Goal: Information Seeking & Learning: Learn about a topic

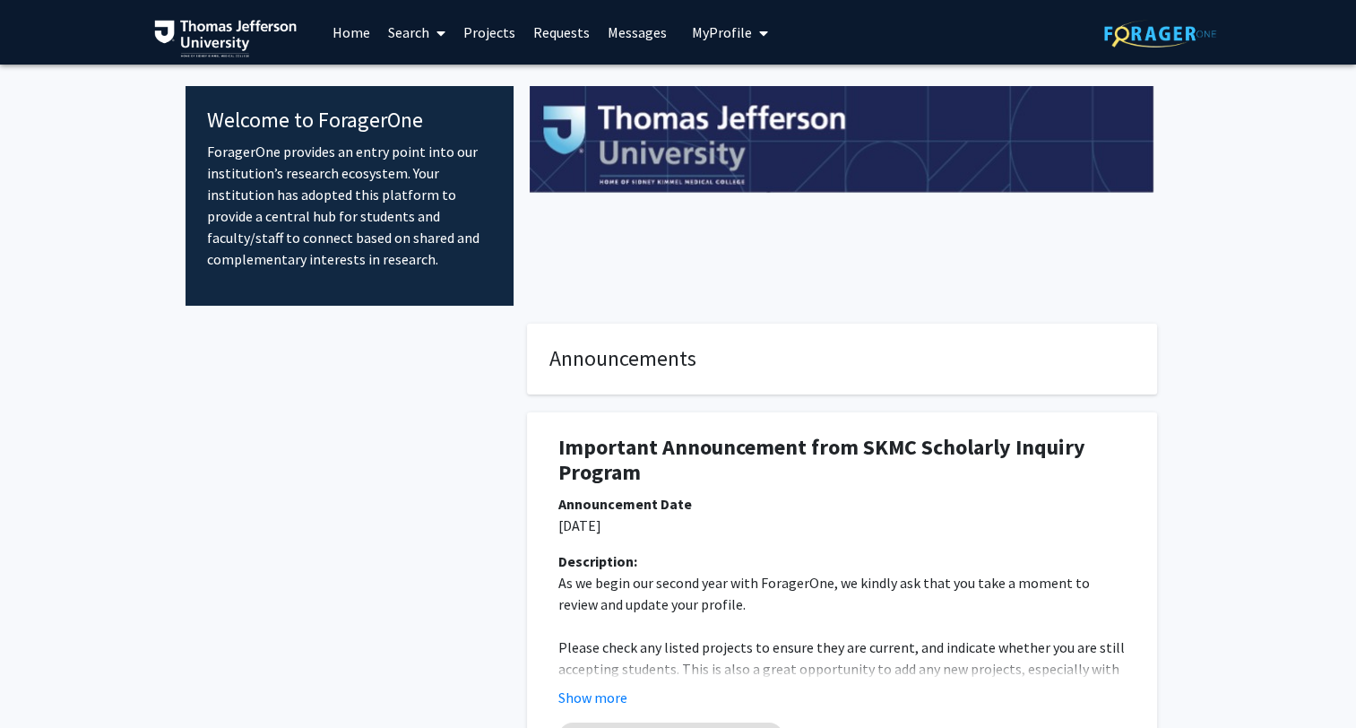
click at [495, 35] on link "Projects" at bounding box center [489, 32] width 70 height 63
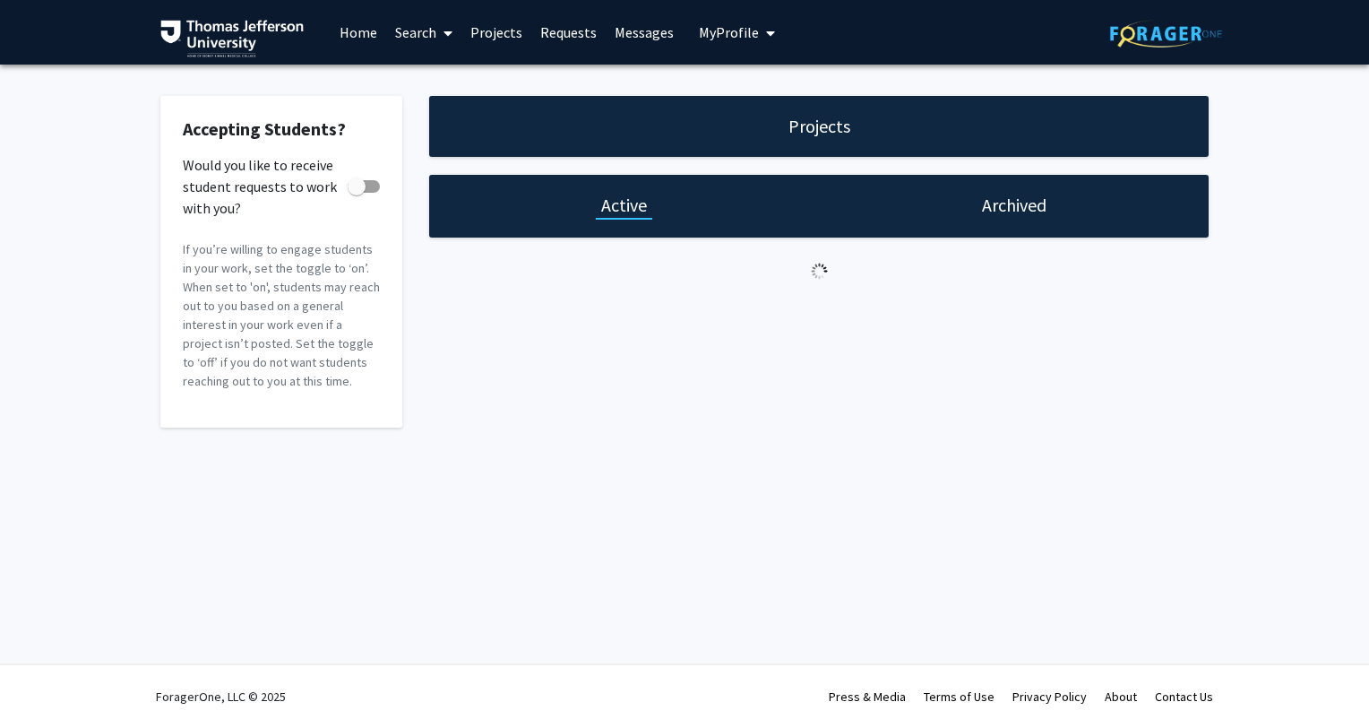
checkbox input "true"
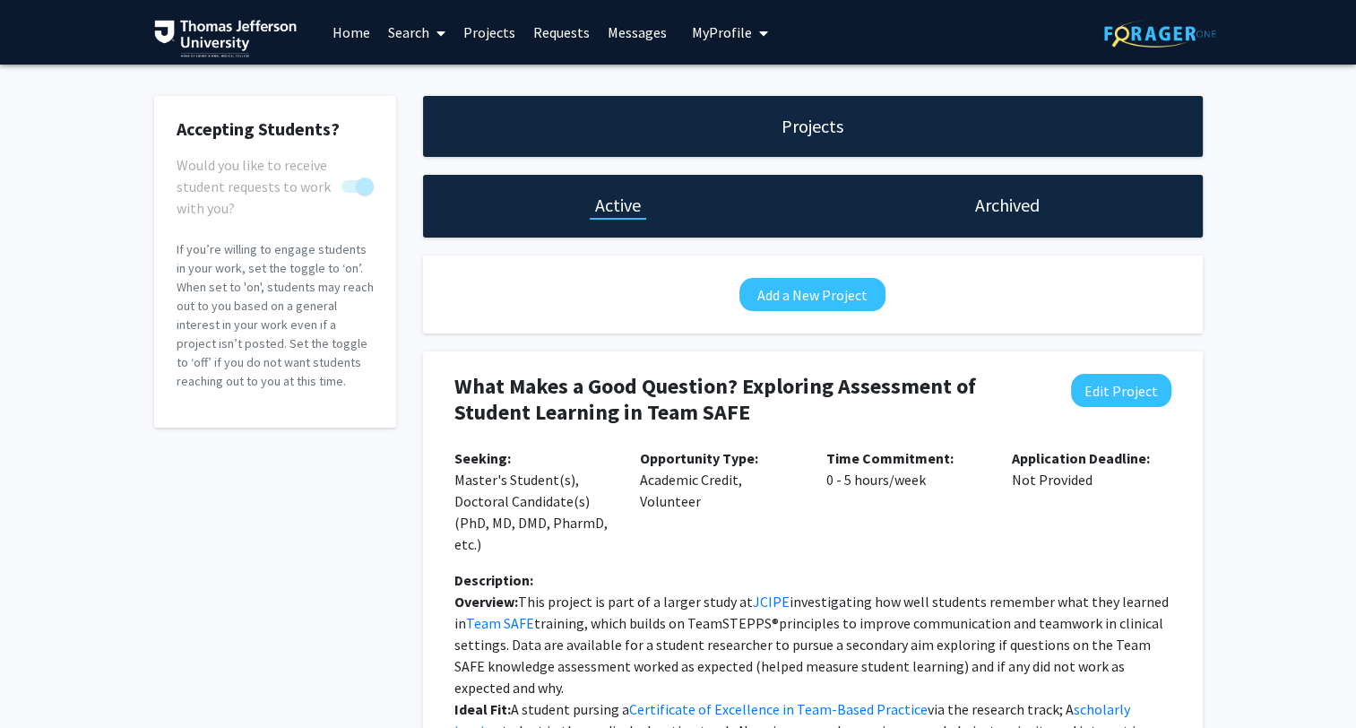
click at [735, 27] on span "My Profile" at bounding box center [722, 32] width 60 height 18
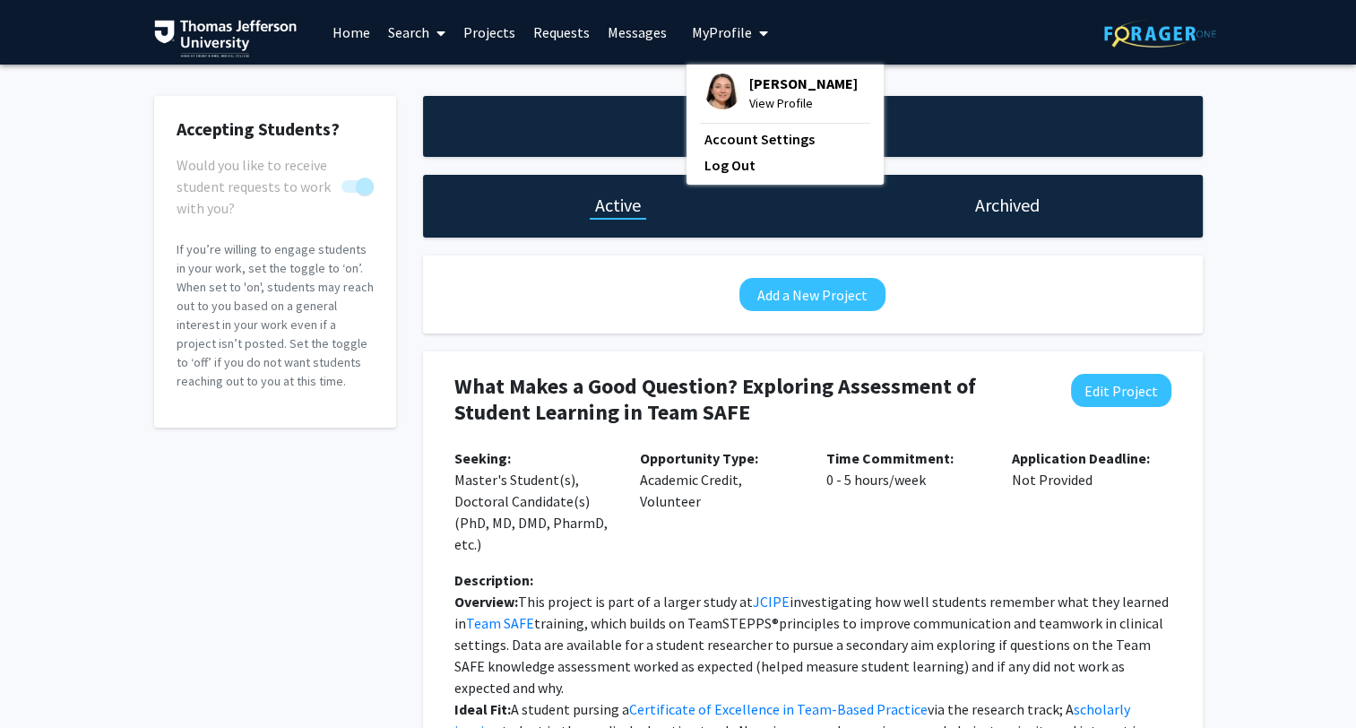
click at [795, 107] on span "View Profile" at bounding box center [803, 103] width 108 height 20
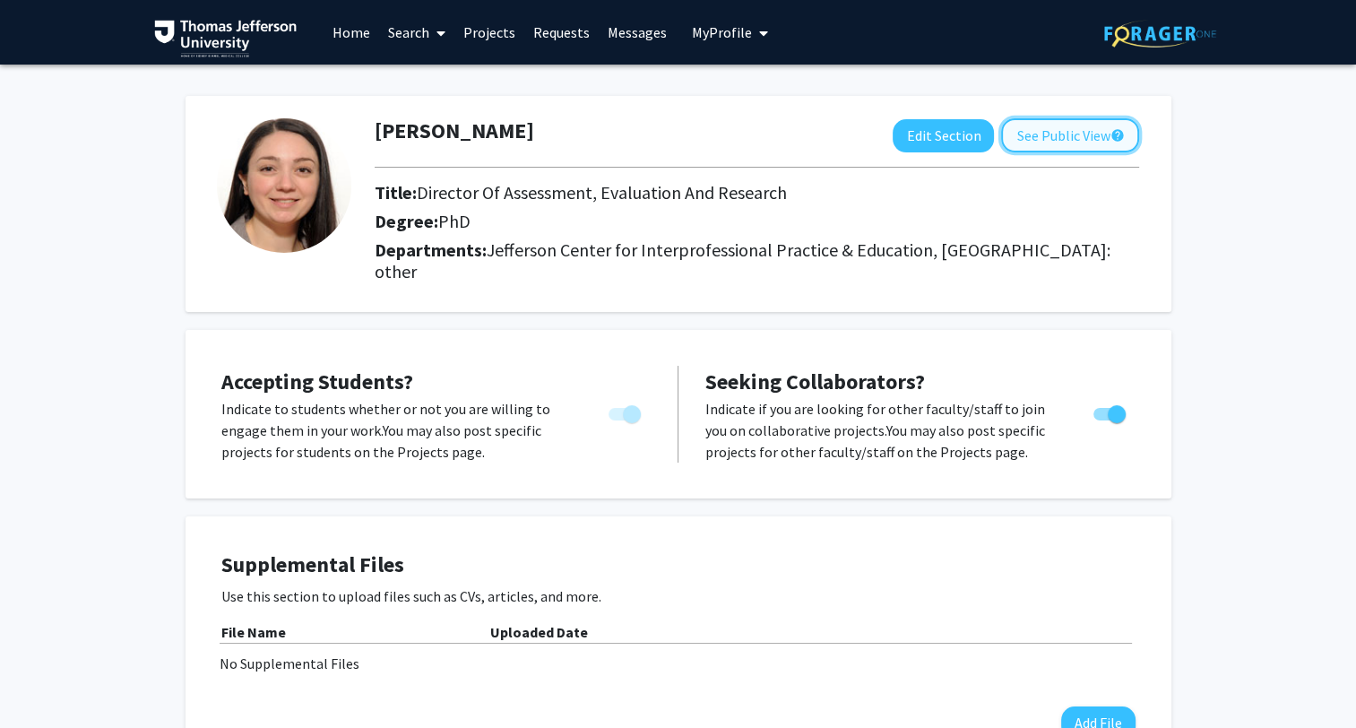
click at [1075, 138] on button "See Public View help" at bounding box center [1070, 135] width 138 height 34
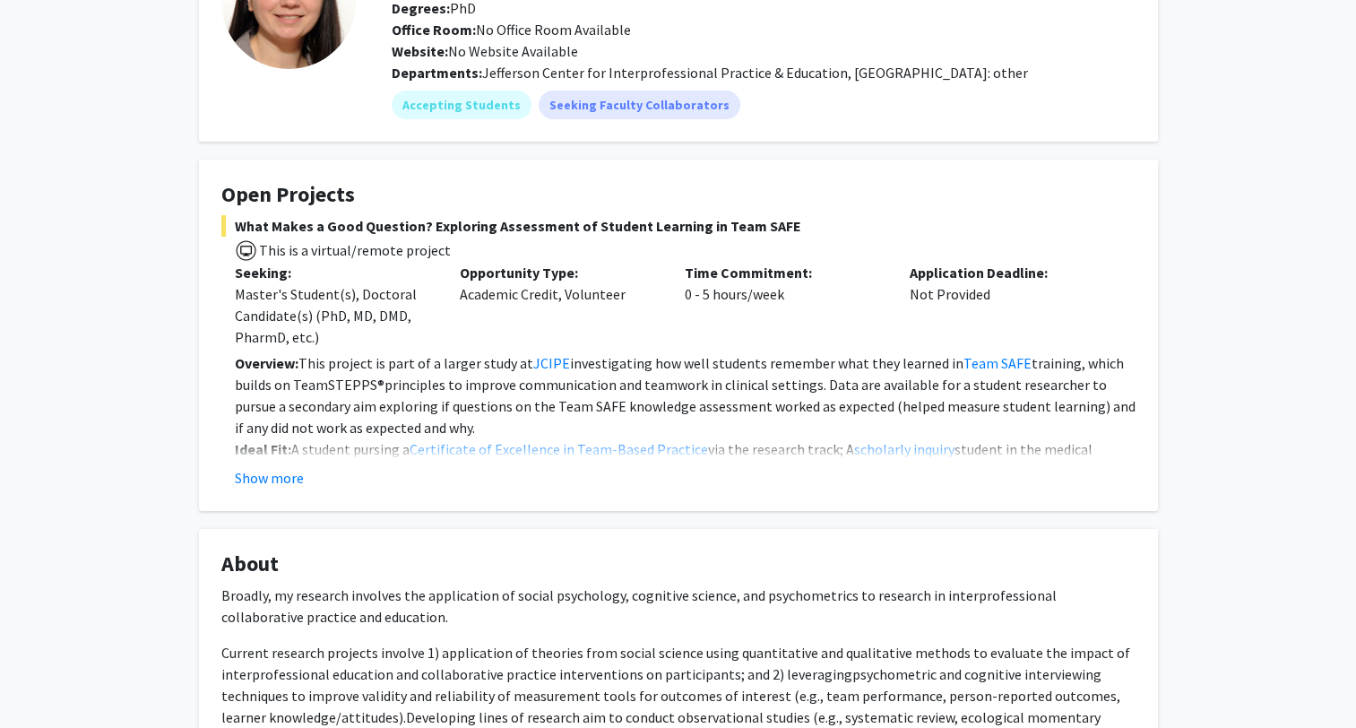
scroll to position [69, 0]
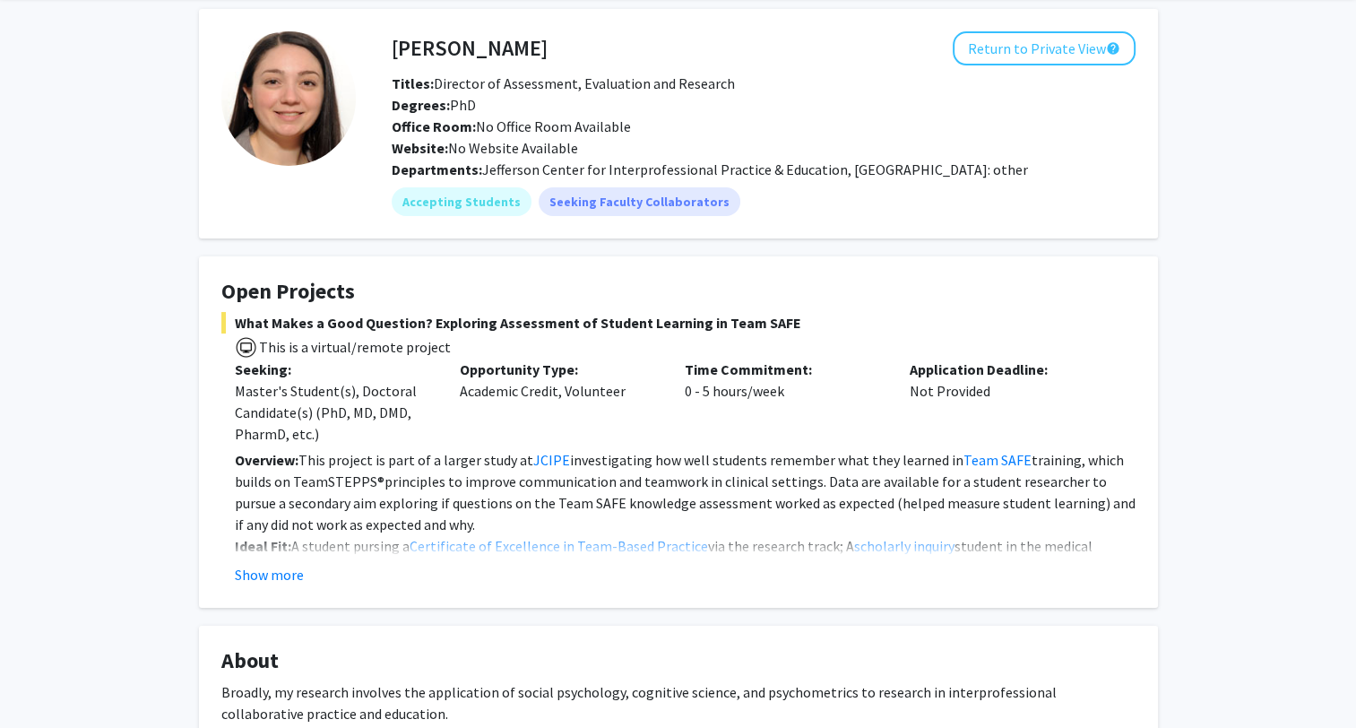
drag, startPoint x: 247, startPoint y: 319, endPoint x: 797, endPoint y: 325, distance: 549.3
click at [797, 325] on span "What Makes a Good Question? Exploring Assessment of Student Learning in Team SA…" at bounding box center [678, 323] width 914 height 22
drag, startPoint x: 797, startPoint y: 325, endPoint x: 753, endPoint y: 349, distance: 50.1
click at [753, 349] on span "This is a virtual/remote project" at bounding box center [678, 346] width 914 height 26
drag, startPoint x: 785, startPoint y: 317, endPoint x: 226, endPoint y: 315, distance: 559.1
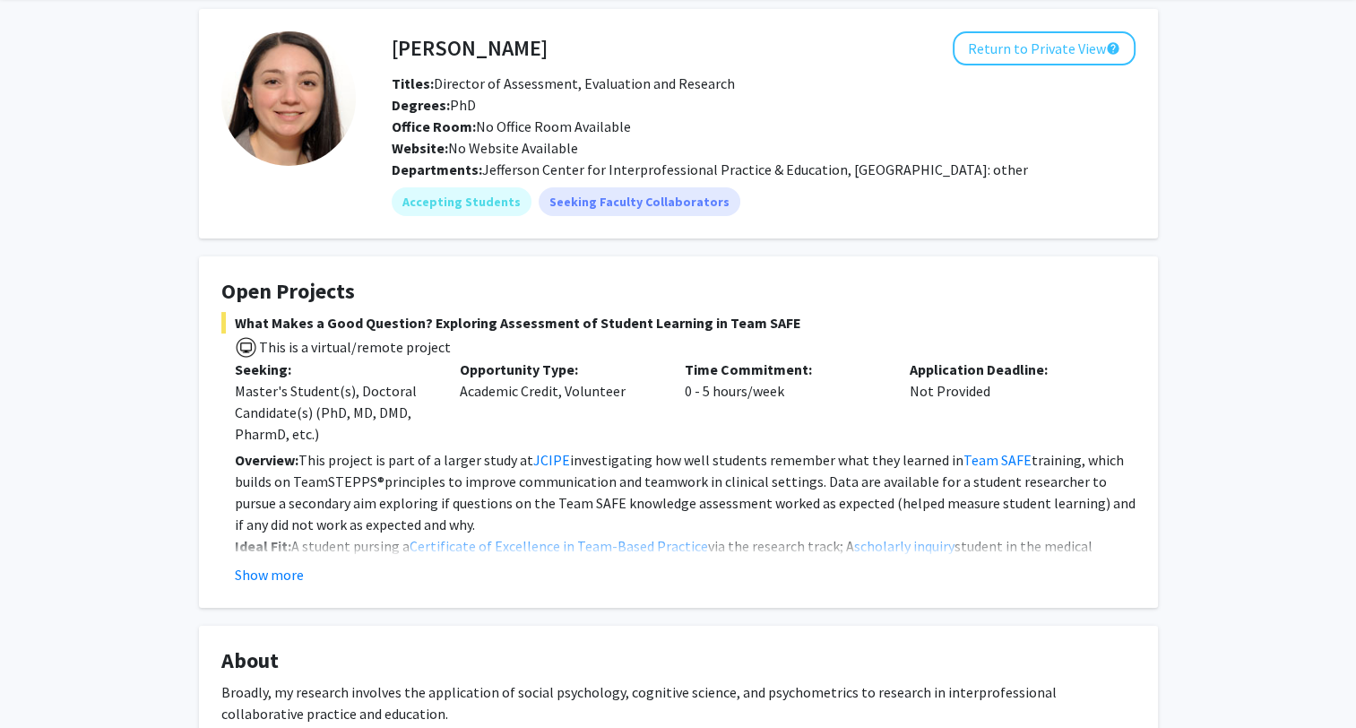
click at [226, 315] on span "What Makes a Good Question? Exploring Assessment of Student Learning in Team SA…" at bounding box center [678, 323] width 914 height 22
click at [1211, 398] on div "[PERSON_NAME] Return to Private View help Titles: Director of Assessment, Evalu…" at bounding box center [678, 559] width 1356 height 1127
drag, startPoint x: 240, startPoint y: 323, endPoint x: 795, endPoint y: 323, distance: 554.7
click at [795, 323] on span "What Makes a Good Question? Exploring Assessment of Student Learning in Team SA…" at bounding box center [678, 323] width 914 height 22
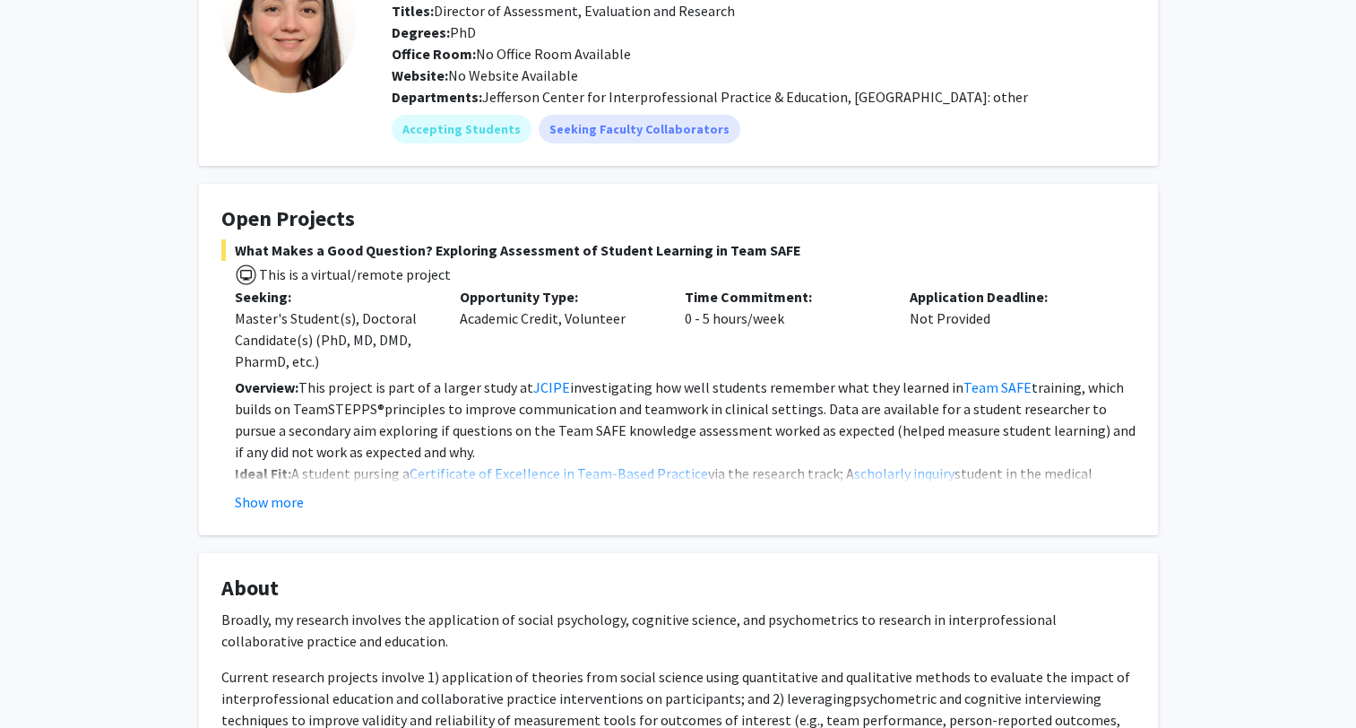
scroll to position [248, 0]
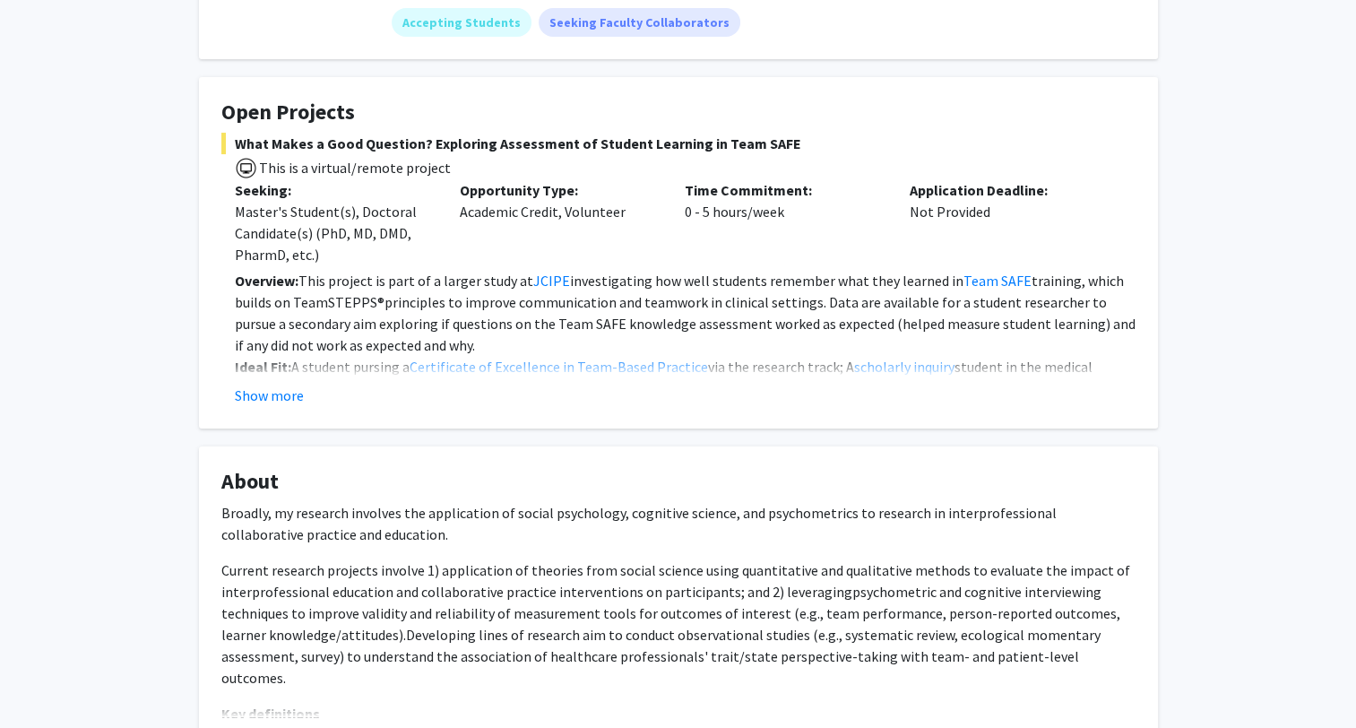
click at [287, 389] on button "Show more" at bounding box center [269, 395] width 69 height 22
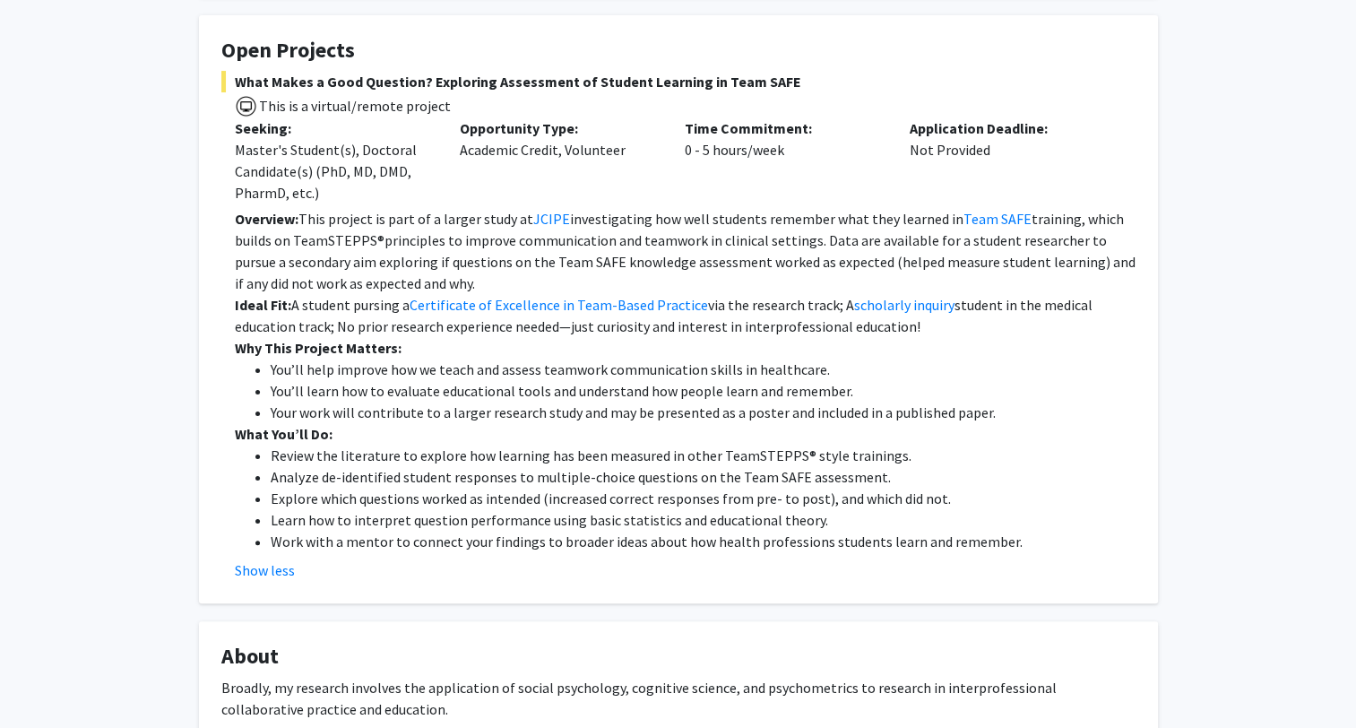
scroll to position [338, 0]
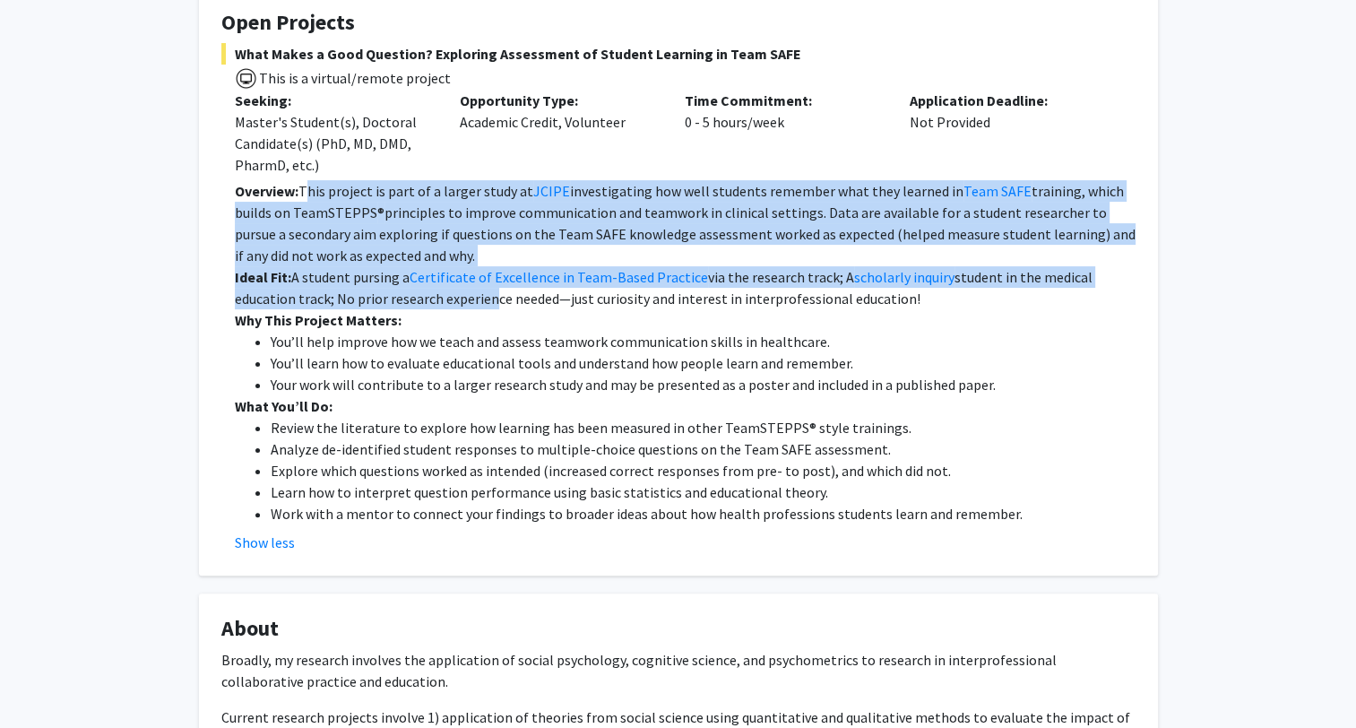
drag, startPoint x: 376, startPoint y: 198, endPoint x: 486, endPoint y: 292, distance: 144.2
click at [486, 292] on div "Overview: This project is part of a larger study at JCIPE investigating how wel…" at bounding box center [685, 352] width 901 height 344
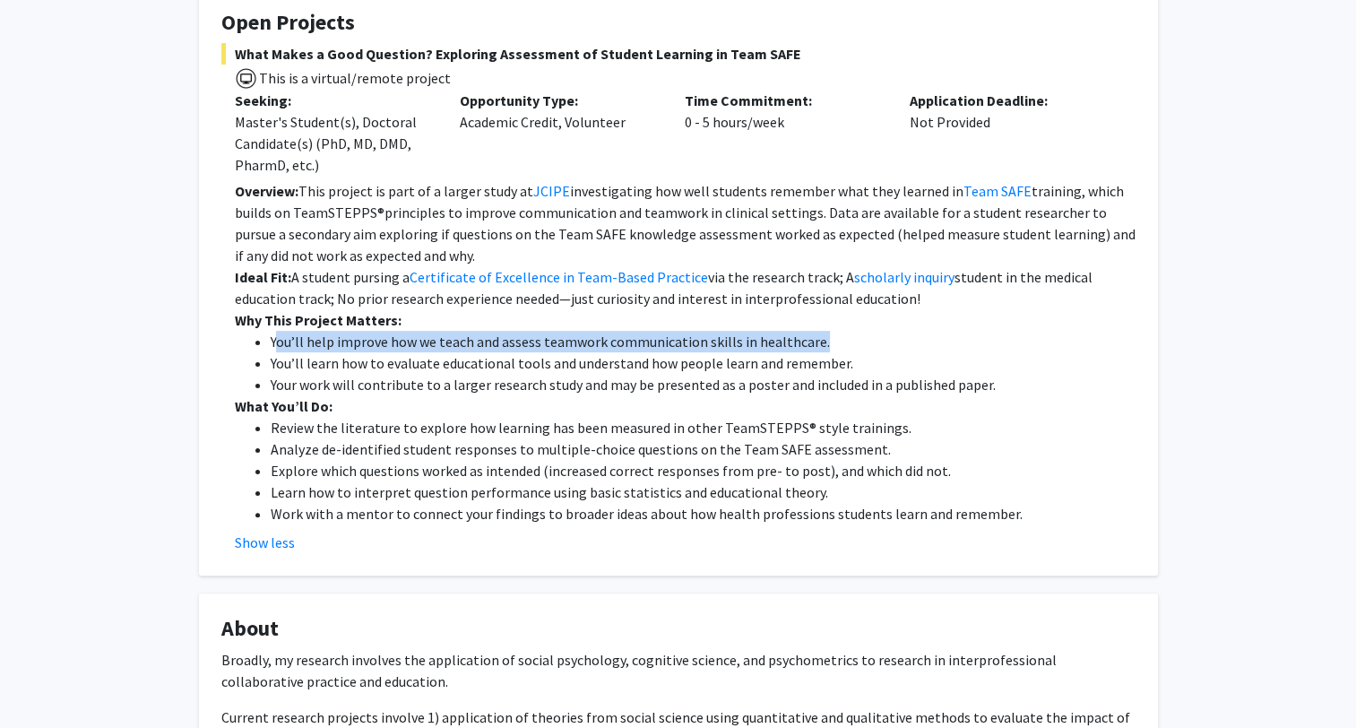
drag, startPoint x: 279, startPoint y: 344, endPoint x: 905, endPoint y: 341, distance: 626.4
click at [905, 341] on li "You’ll help improve how we teach and assess teamwork communication skills in he…" at bounding box center [703, 342] width 865 height 22
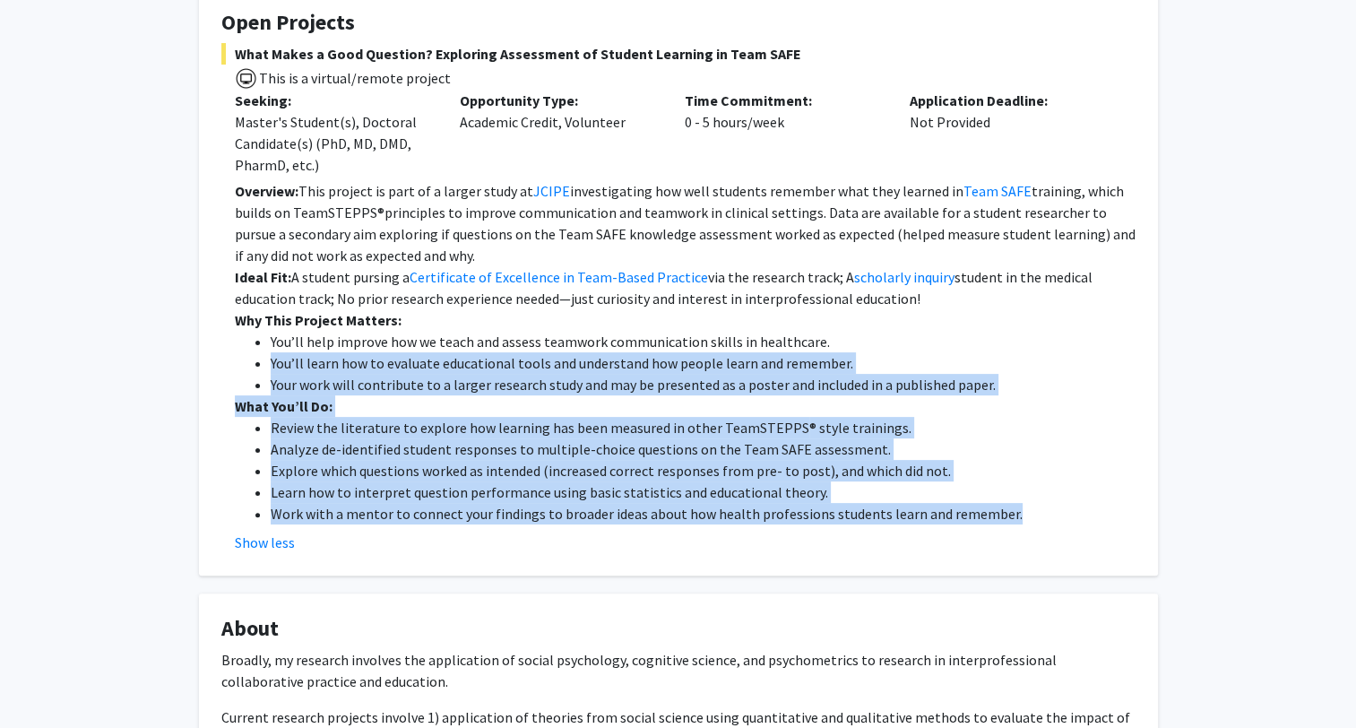
drag, startPoint x: 270, startPoint y: 362, endPoint x: 1188, endPoint y: 513, distance: 930.7
click at [1188, 513] on div "[PERSON_NAME] Return to Private View help Titles: Director of Assessment, Evalu…" at bounding box center [678, 409] width 1356 height 1364
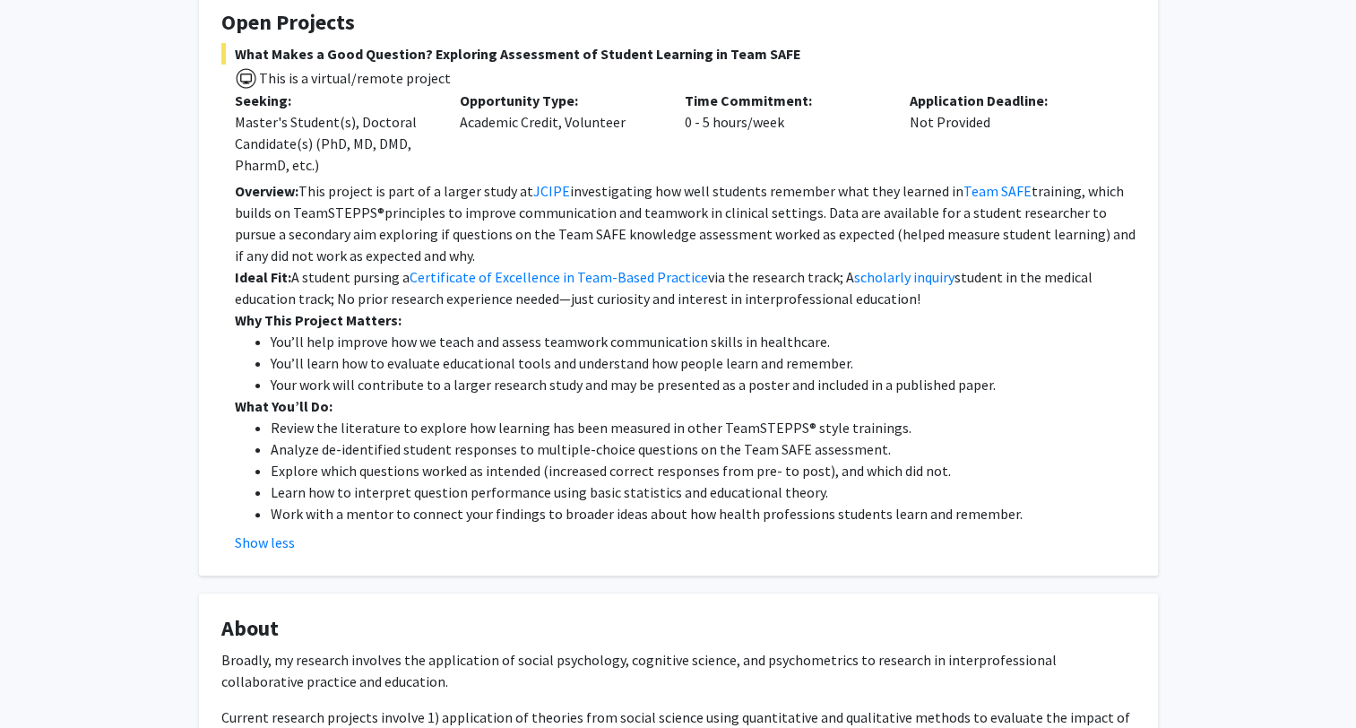
click at [866, 527] on fg-read-more "Overview: This project is part of a larger study at JCIPE investigating how wel…" at bounding box center [678, 366] width 914 height 373
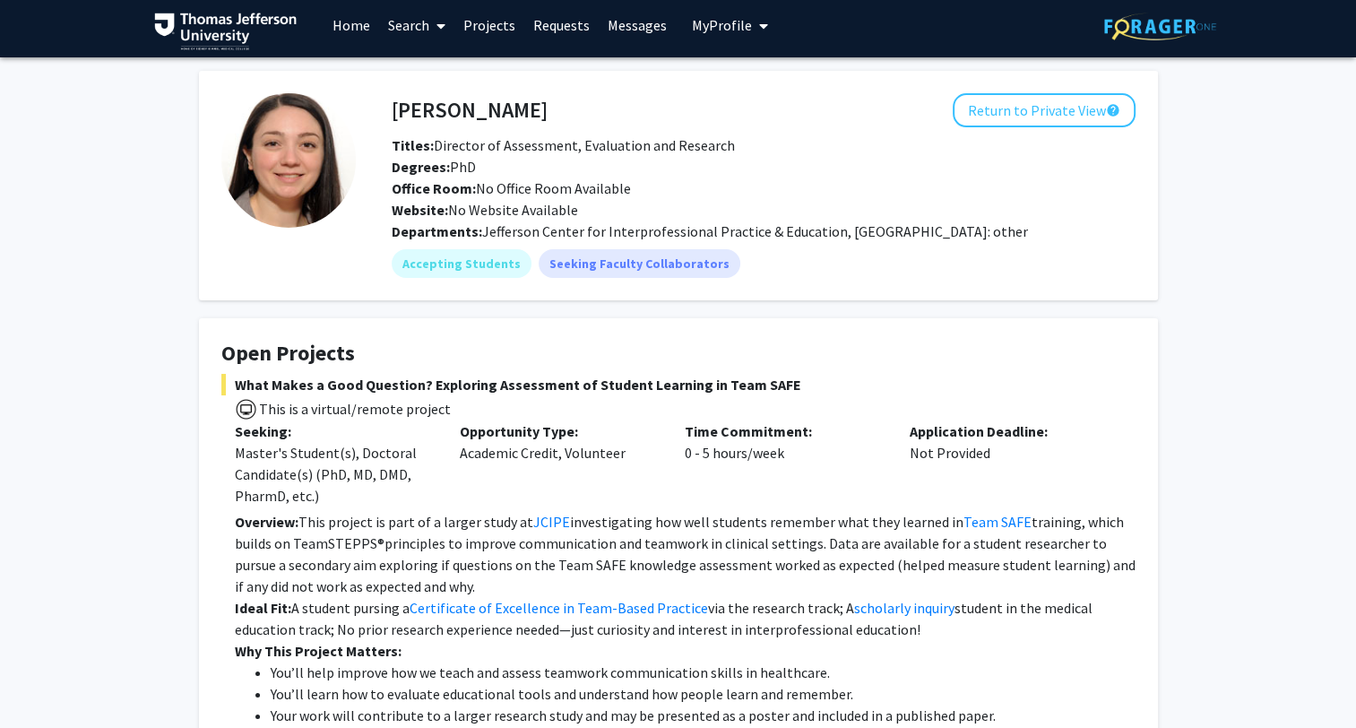
scroll to position [0, 0]
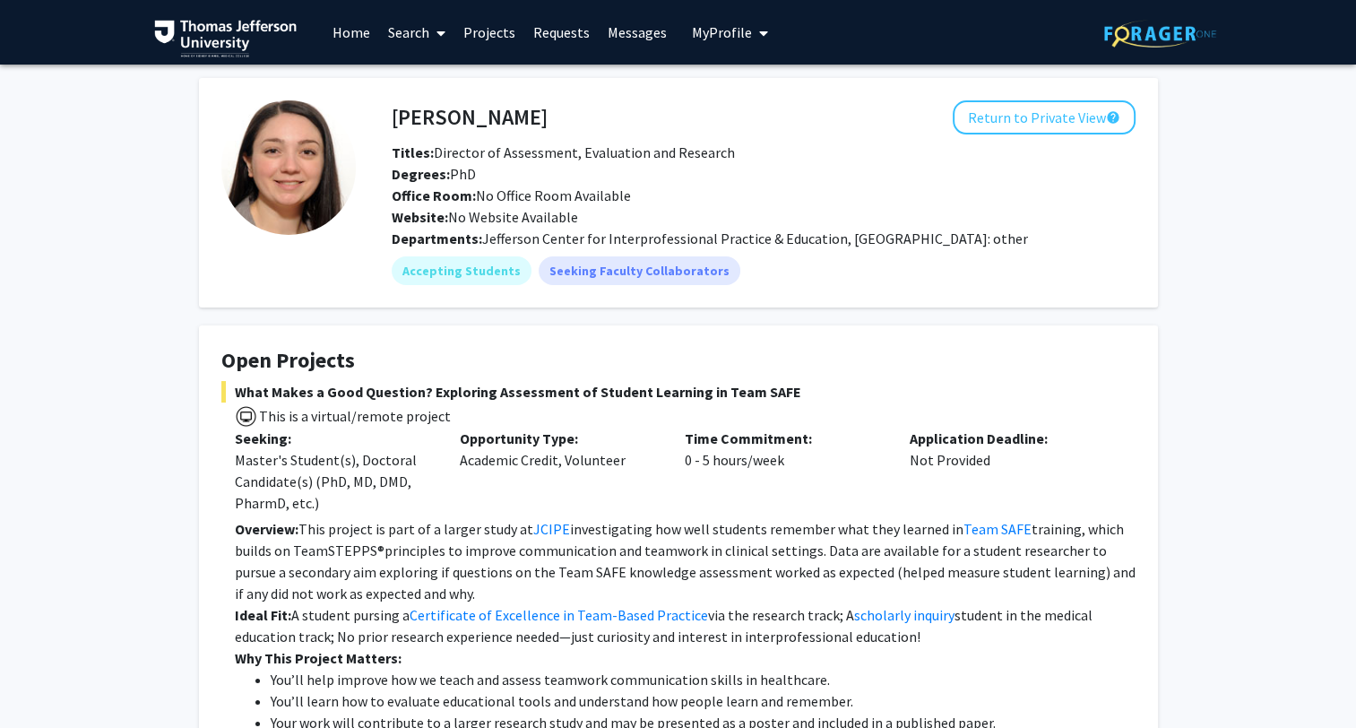
click at [833, 344] on fg-card "Open Projects What Makes a Good Question? Exploring Assessment of Student Learn…" at bounding box center [678, 619] width 959 height 588
click at [265, 345] on fg-card "Open Projects What Makes a Good Question? Exploring Assessment of Student Learn…" at bounding box center [678, 619] width 959 height 588
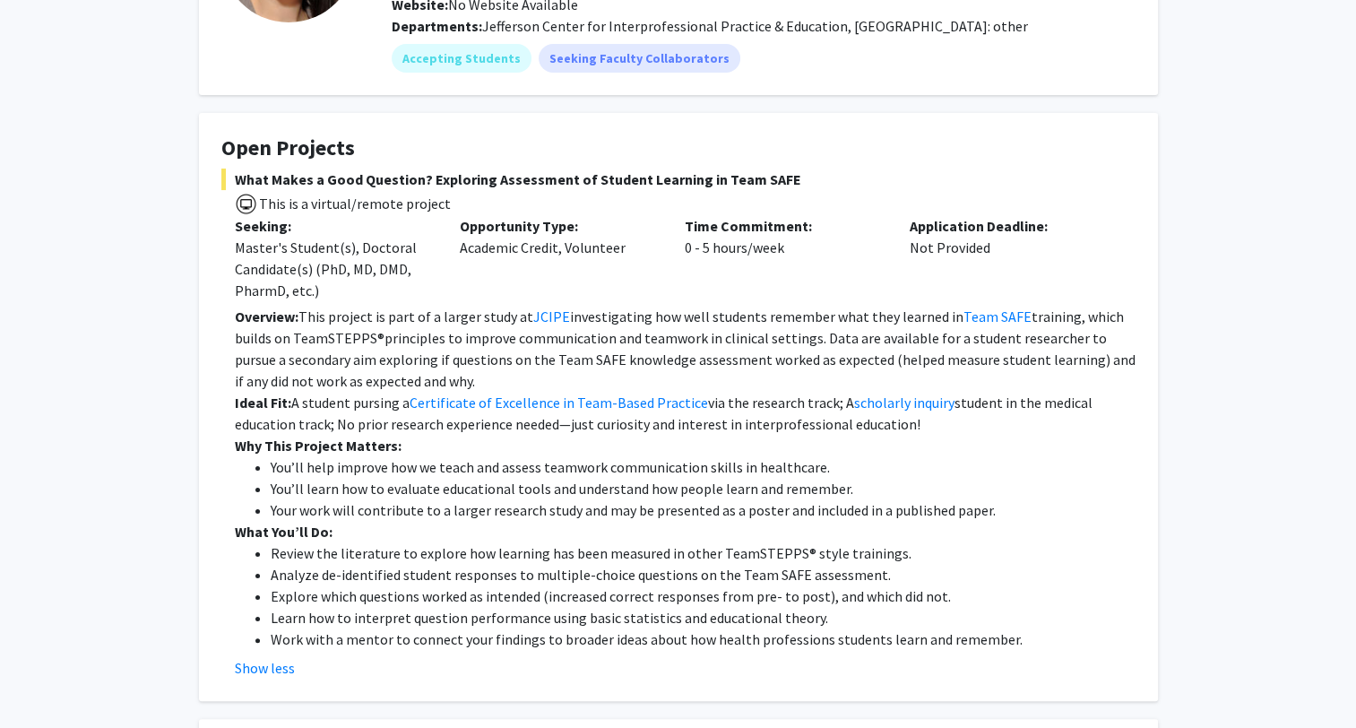
scroll to position [269, 0]
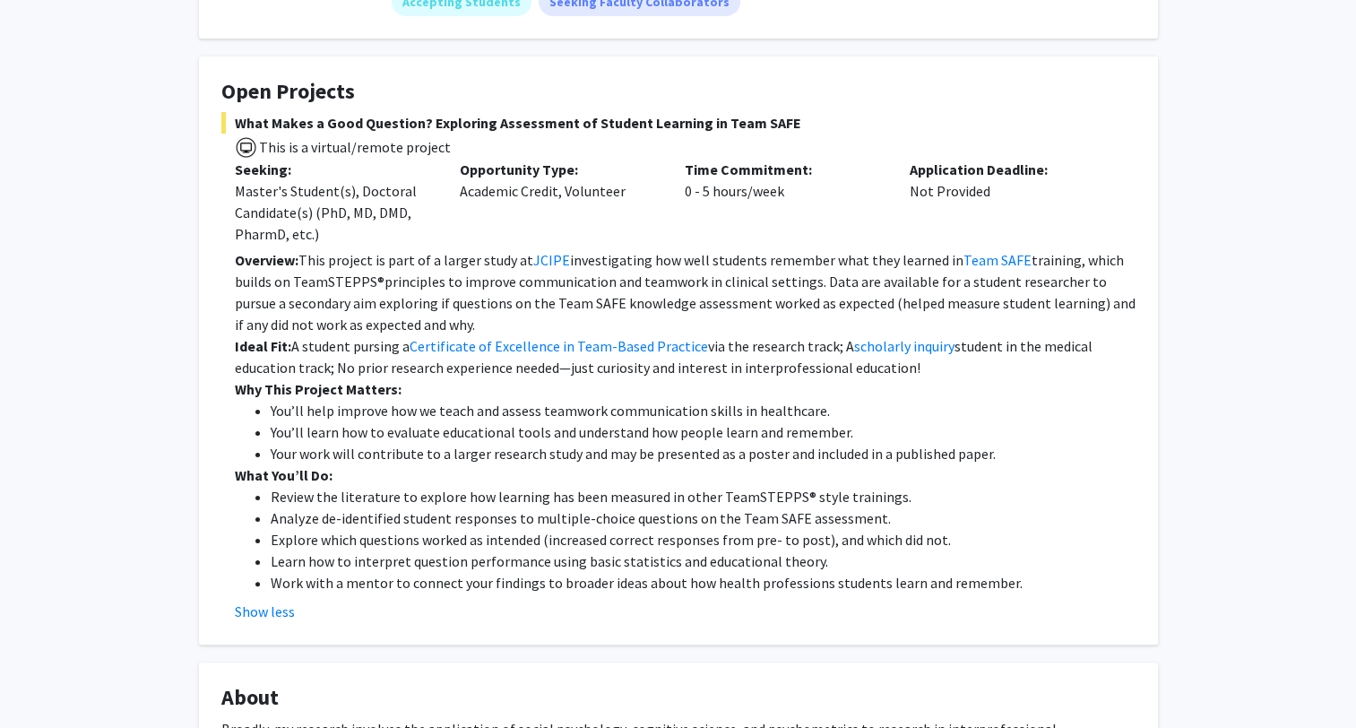
drag, startPoint x: 684, startPoint y: 168, endPoint x: 987, endPoint y: 183, distance: 303.2
click at [987, 183] on div "Seeking: Master's Student(s), Doctoral Candidate(s) (PhD, MD, DMD, PharmD, etc.…" at bounding box center [665, 202] width 914 height 86
drag, startPoint x: 459, startPoint y: 163, endPoint x: 645, endPoint y: 195, distance: 189.2
click at [645, 195] on div "Opportunity Type: Academic Credit, Volunteer" at bounding box center [558, 202] width 225 height 86
drag, startPoint x: 645, startPoint y: 195, endPoint x: 639, endPoint y: 213, distance: 19.0
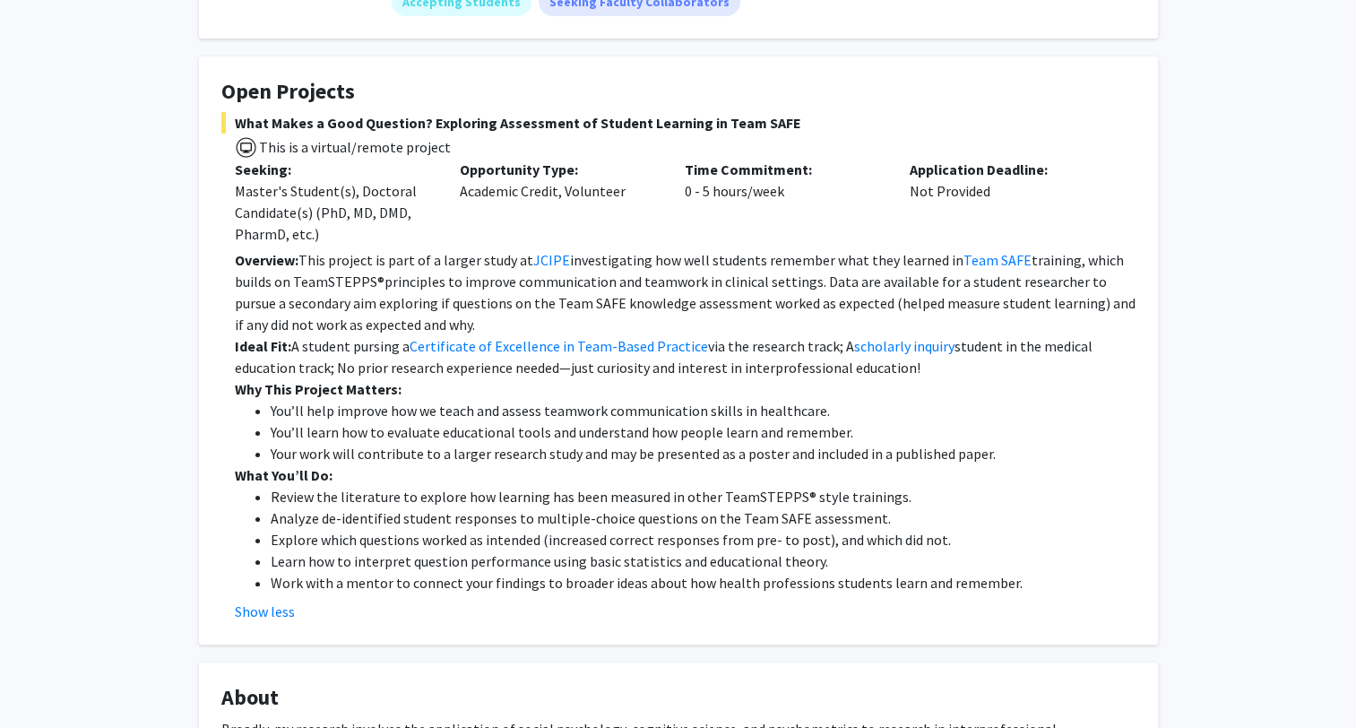
click at [639, 213] on div "Opportunity Type: Academic Credit, Volunteer" at bounding box center [558, 202] width 225 height 86
click at [760, 273] on p "Overview: This project is part of a larger study at JCIPE investigating how wel…" at bounding box center [685, 292] width 901 height 86
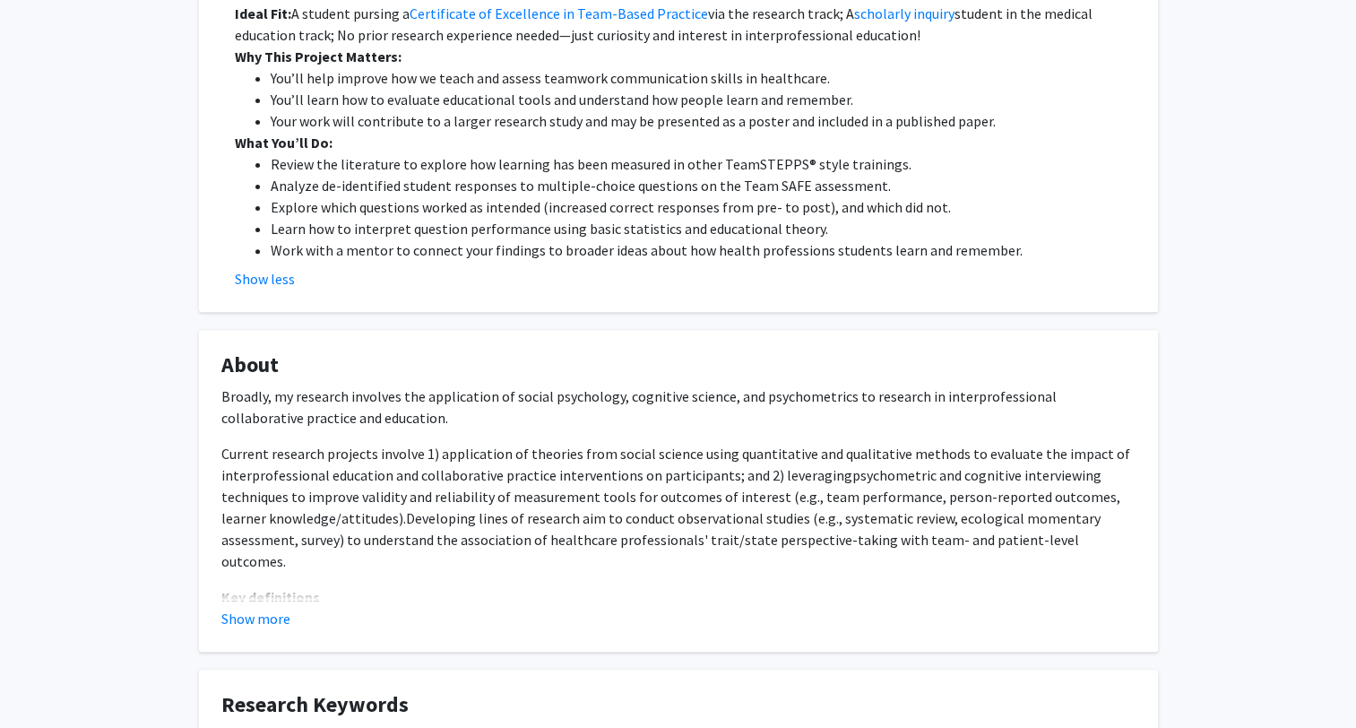
scroll to position [717, 0]
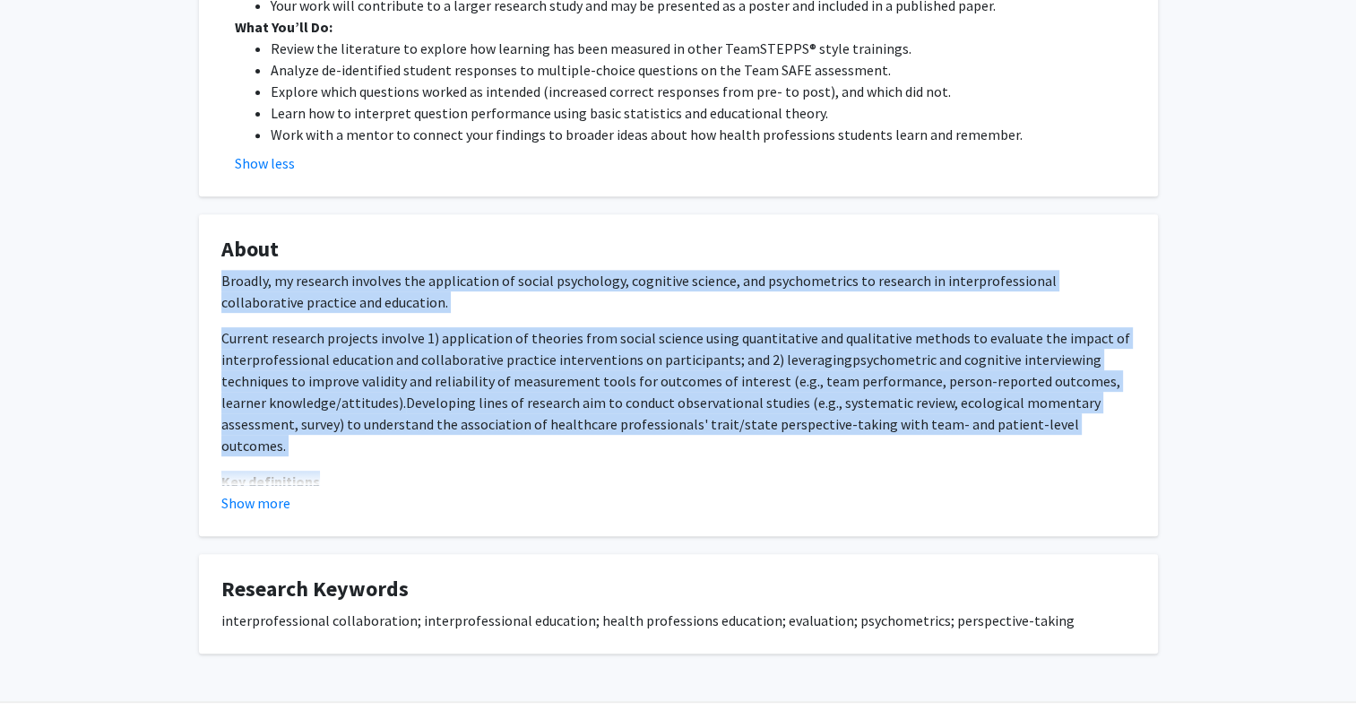
drag, startPoint x: 223, startPoint y: 285, endPoint x: 581, endPoint y: 451, distance: 394.1
click at [581, 451] on div "Broadly, my research involves the application of social psychology, cognitive s…" at bounding box center [678, 449] width 914 height 358
click at [276, 504] on button "Show more" at bounding box center [255, 503] width 69 height 22
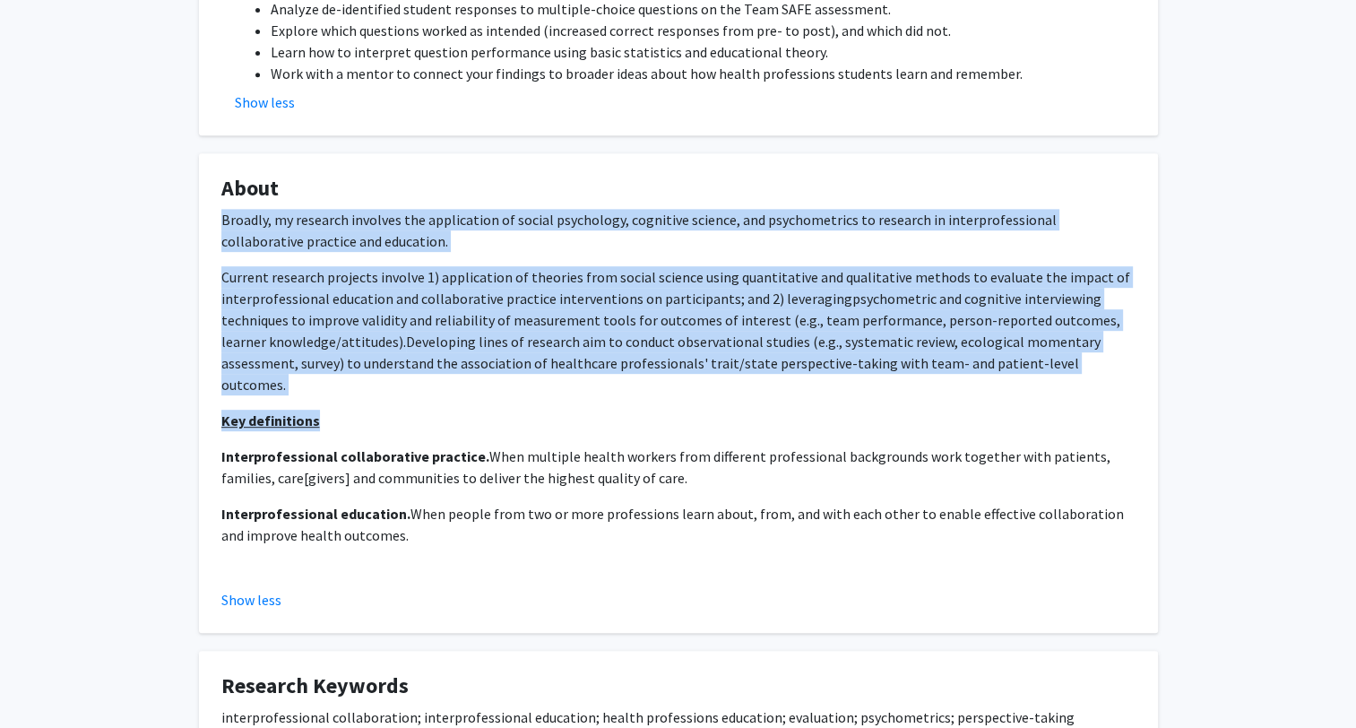
scroll to position [806, 0]
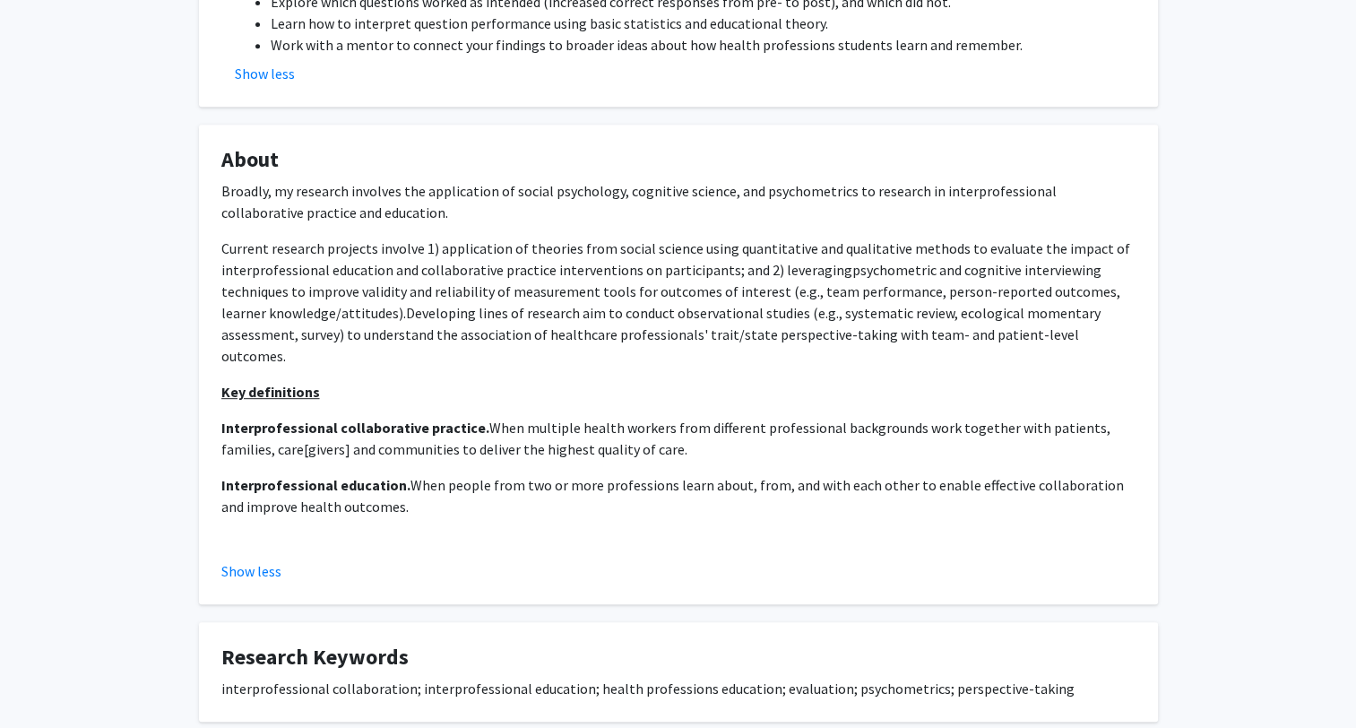
click at [695, 474] on p "Interprofessional education. When people from two or more professions learn abo…" at bounding box center [678, 506] width 914 height 65
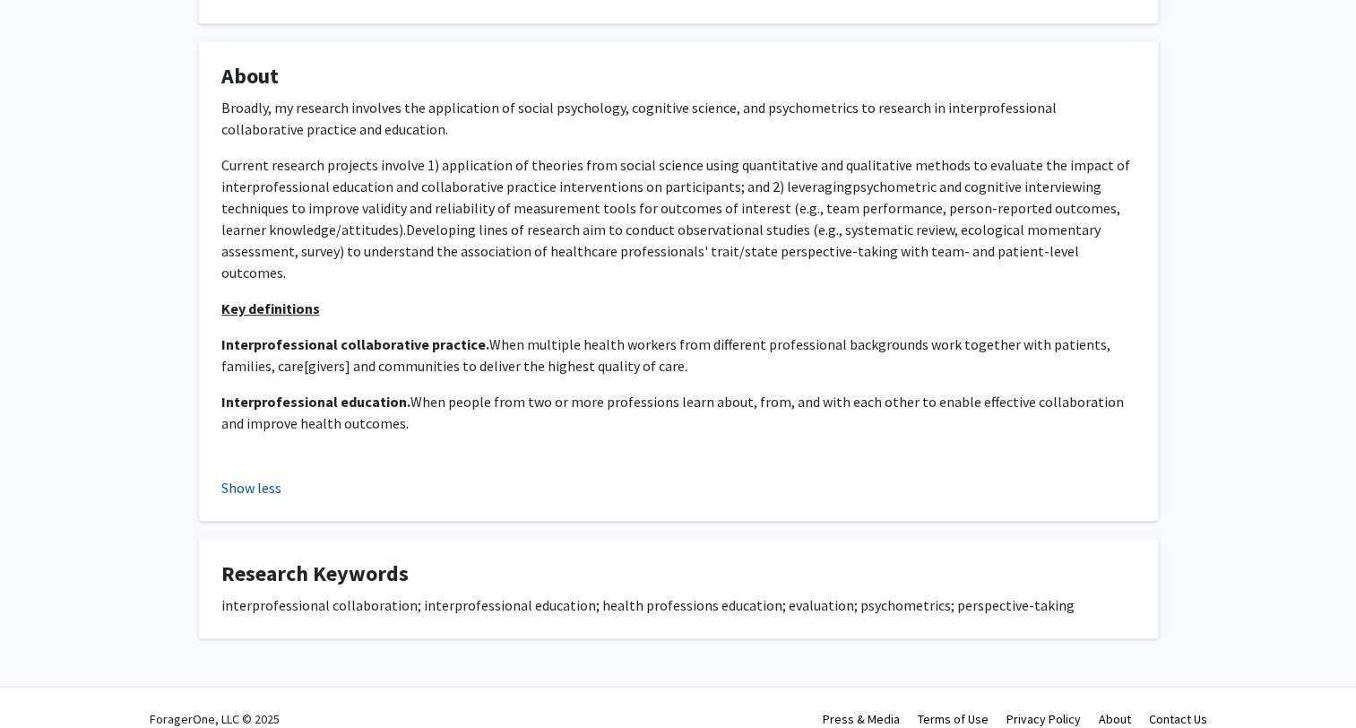
click at [247, 477] on button "Show less" at bounding box center [251, 488] width 60 height 22
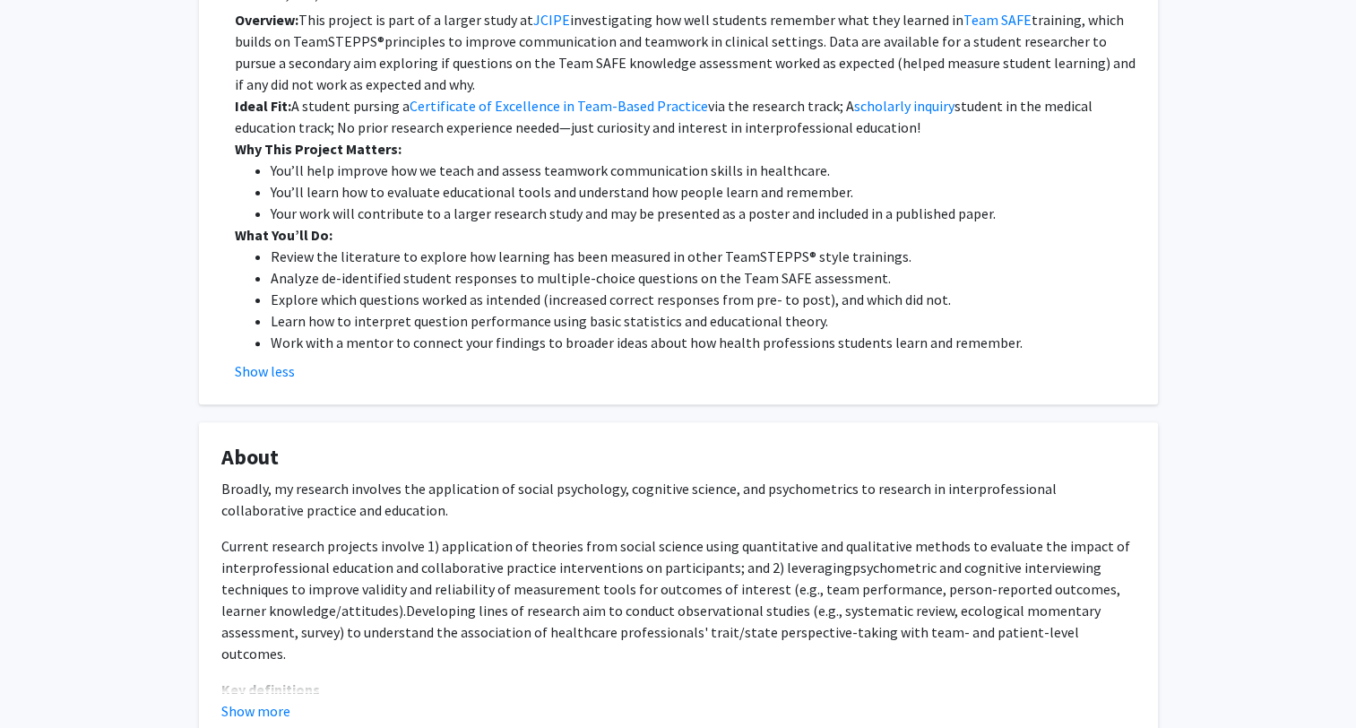
scroll to position [717, 0]
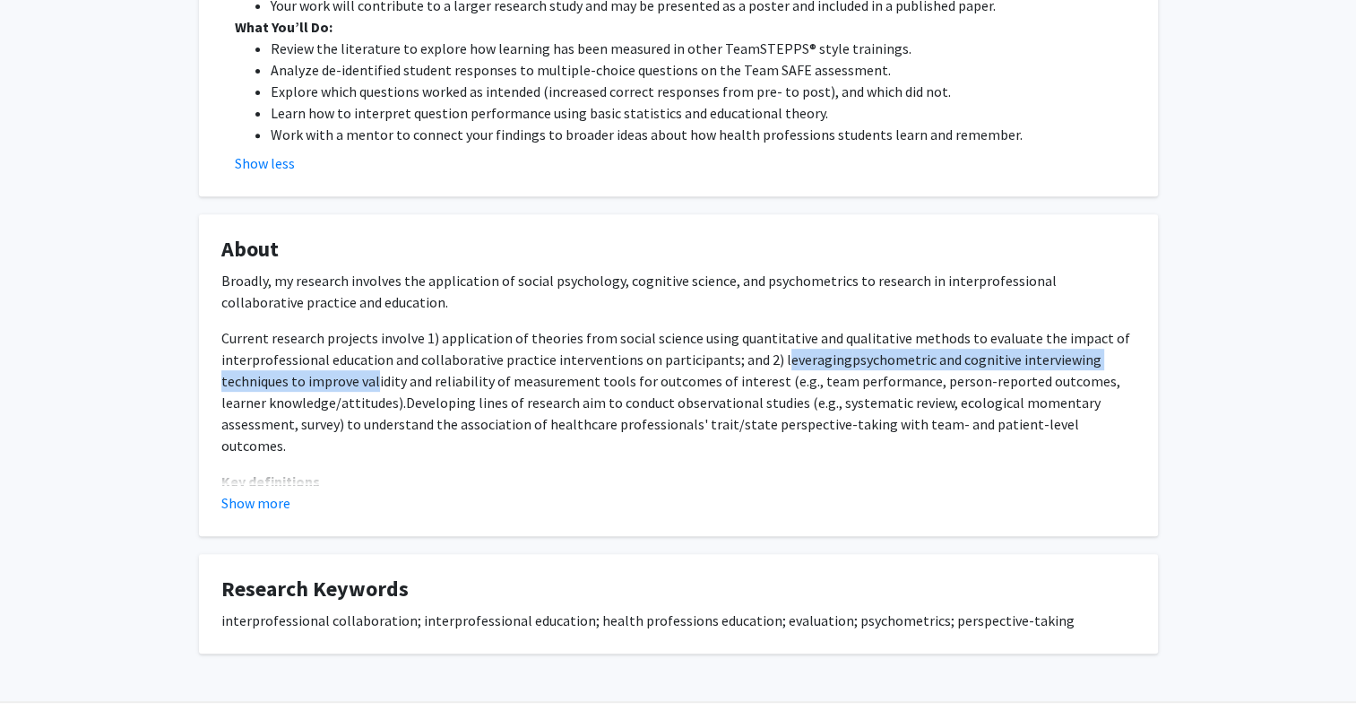
drag, startPoint x: 769, startPoint y: 358, endPoint x: 377, endPoint y: 387, distance: 392.6
click at [377, 387] on p "Current research projects involve 1) application of theories from social scienc…" at bounding box center [678, 391] width 914 height 129
drag, startPoint x: 377, startPoint y: 387, endPoint x: 1108, endPoint y: 306, distance: 734.8
click at [1108, 306] on div "Broadly, my research involves the application of social psychology, cognitive s…" at bounding box center [678, 449] width 914 height 358
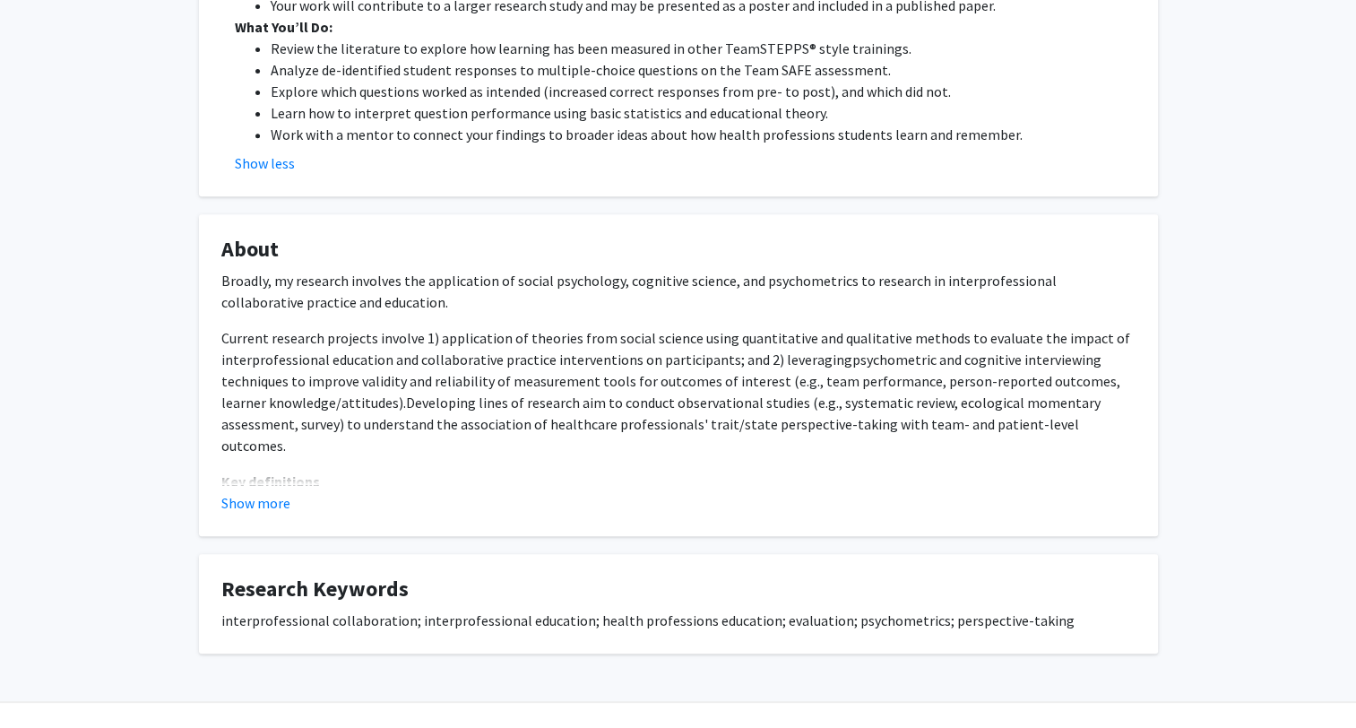
click at [1134, 405] on p "Current research projects involve 1) application of theories from social scienc…" at bounding box center [678, 391] width 914 height 129
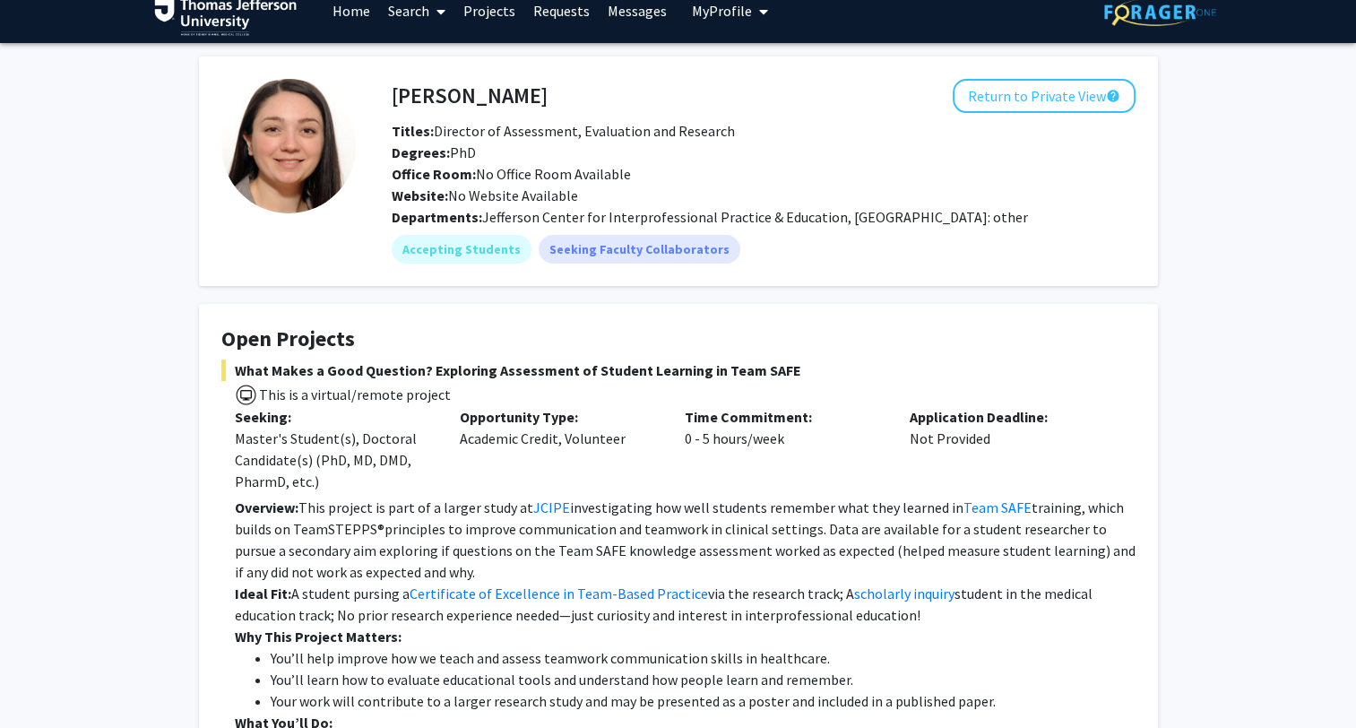
scroll to position [0, 0]
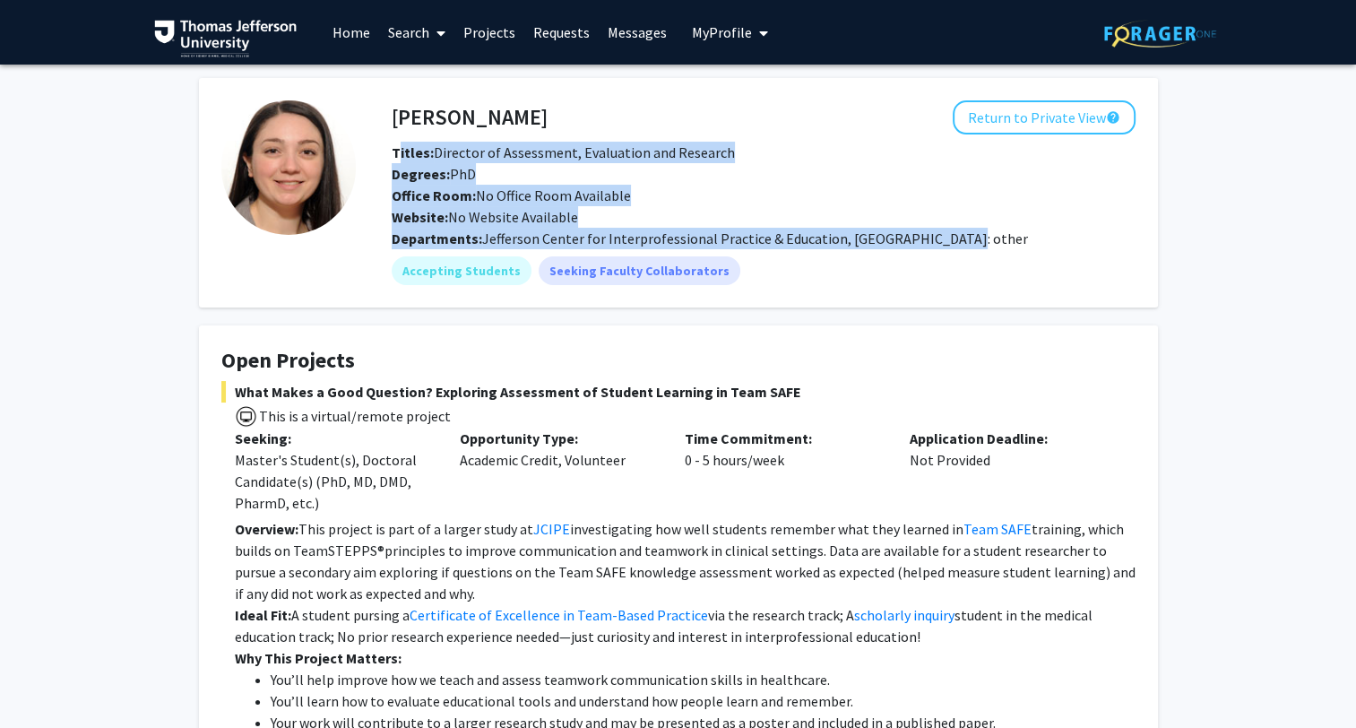
drag, startPoint x: 497, startPoint y: 154, endPoint x: 964, endPoint y: 232, distance: 473.3
click at [964, 232] on div "[PERSON_NAME] Return to Private View help Titles: Director of Assessment, Evalu…" at bounding box center [746, 192] width 780 height 185
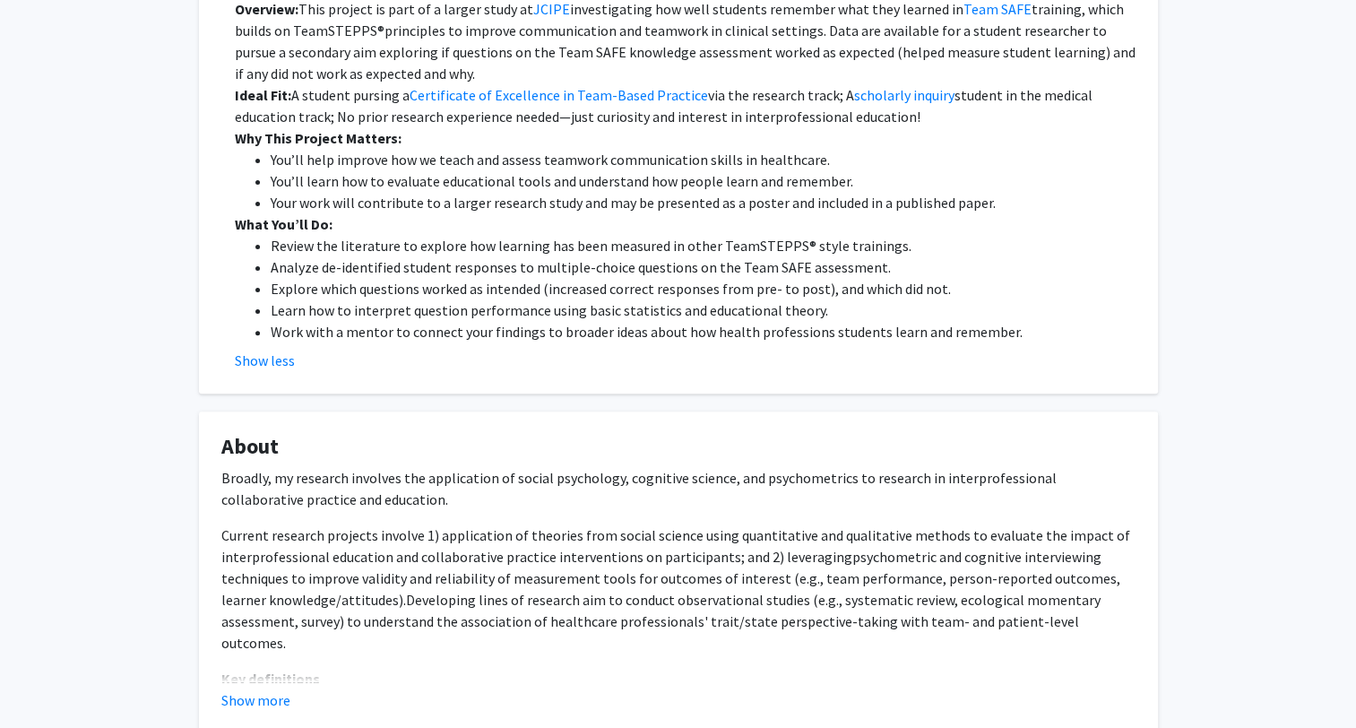
scroll to position [538, 0]
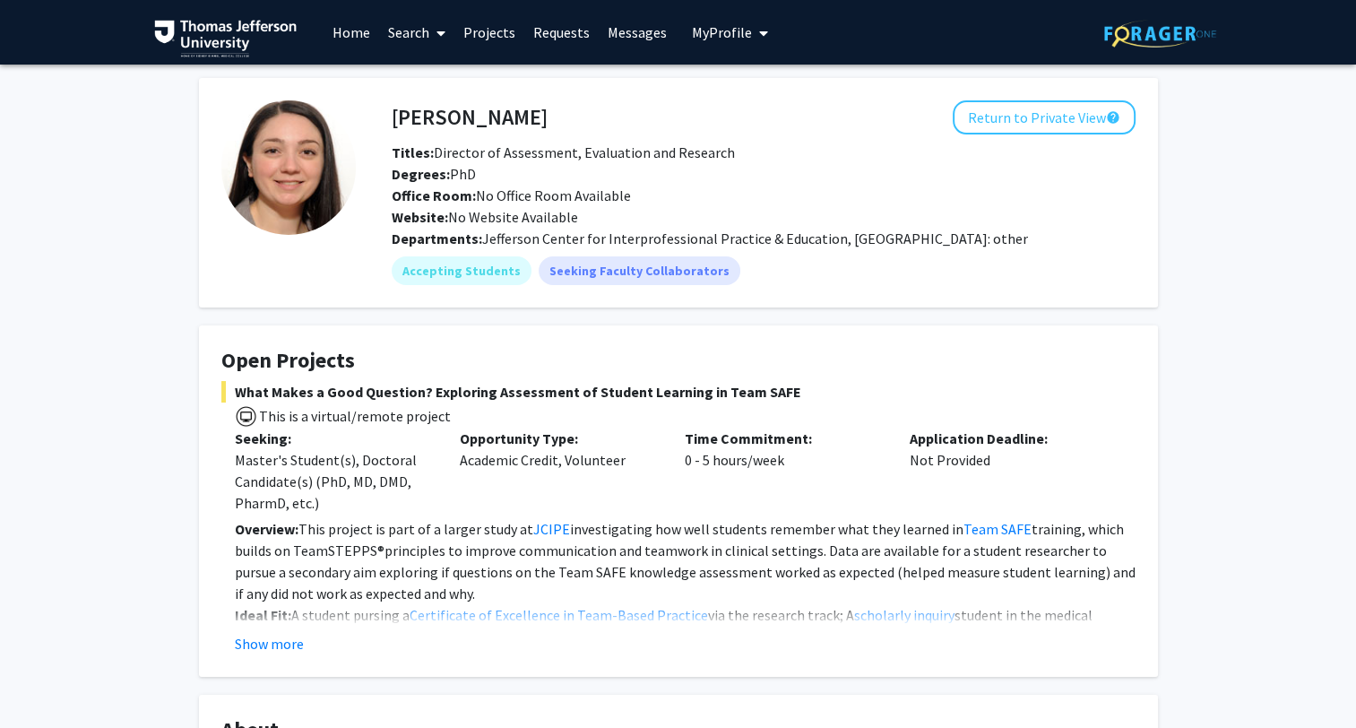
drag, startPoint x: 246, startPoint y: 387, endPoint x: 774, endPoint y: 393, distance: 528.7
click at [774, 393] on span "What Makes a Good Question? Exploring Assessment of Student Learning in Team SA…" at bounding box center [678, 392] width 914 height 22
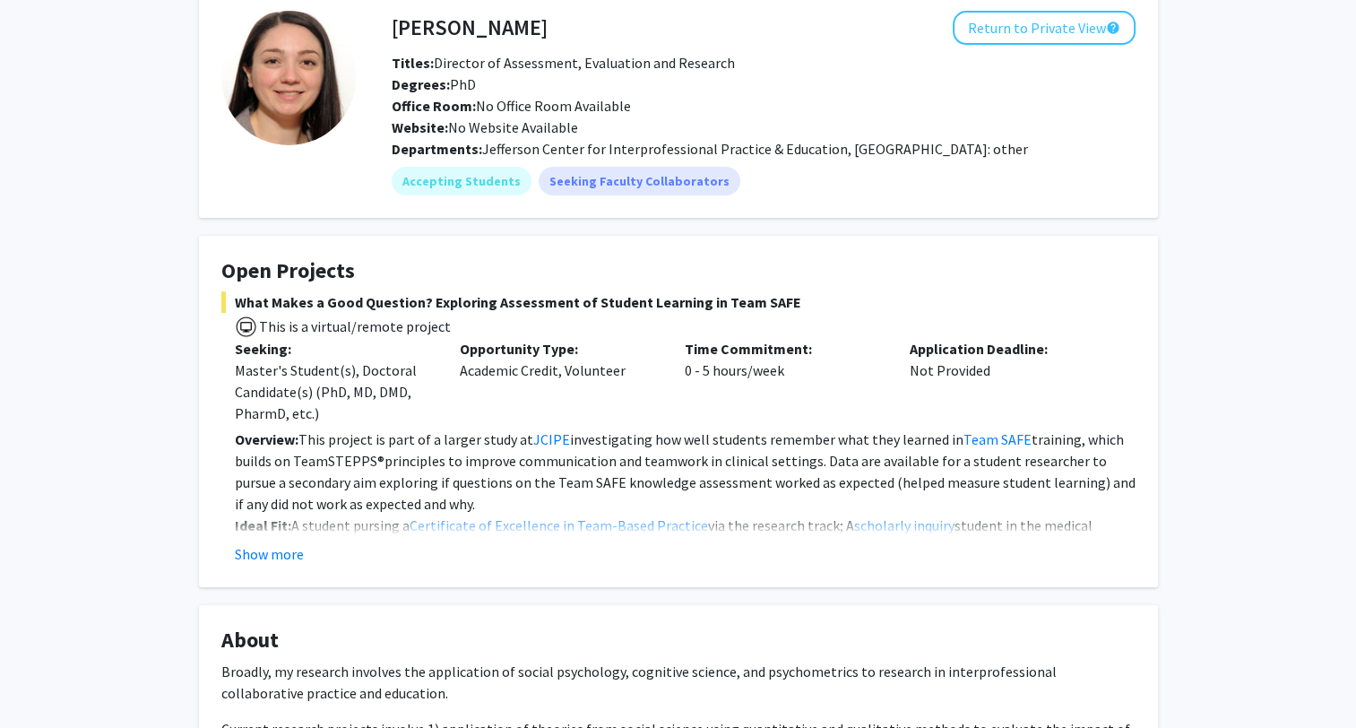
scroll to position [179, 0]
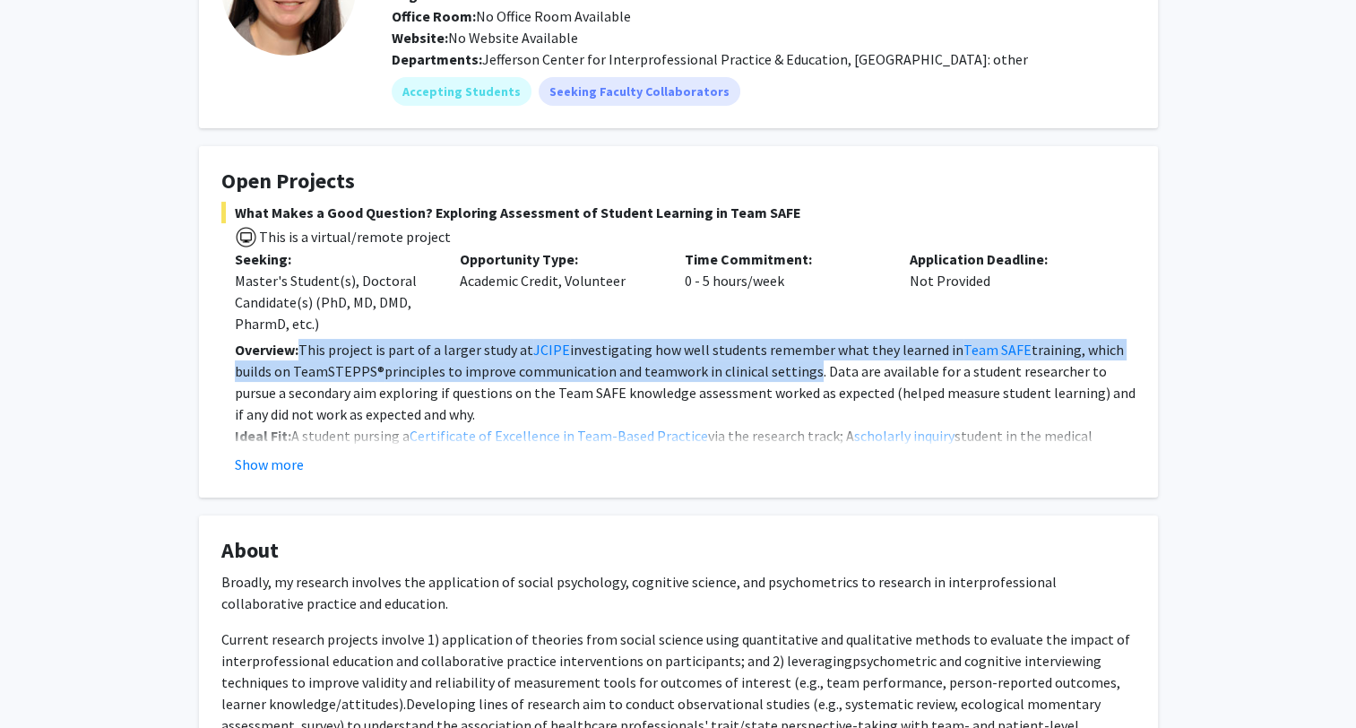
drag, startPoint x: 298, startPoint y: 349, endPoint x: 796, endPoint y: 369, distance: 497.7
click at [796, 369] on p "Overview: This project is part of a larger study at JCIPE investigating how wel…" at bounding box center [685, 382] width 901 height 86
drag, startPoint x: 796, startPoint y: 369, endPoint x: 410, endPoint y: 427, distance: 389.5
click at [413, 427] on div "Overview: This project is part of a larger study at JCIPE investigating how wel…" at bounding box center [685, 511] width 901 height 344
drag, startPoint x: 410, startPoint y: 427, endPoint x: 283, endPoint y: 466, distance: 133.2
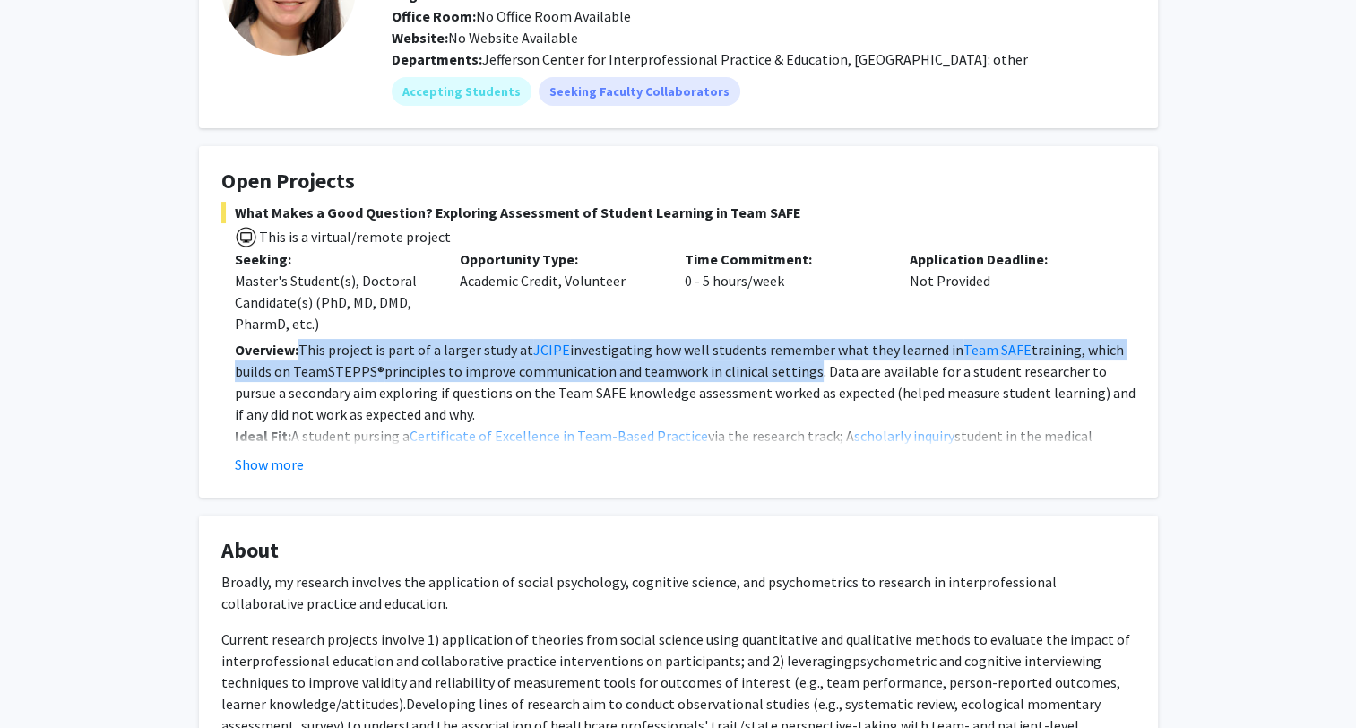
click at [280, 466] on button "Show more" at bounding box center [269, 464] width 69 height 22
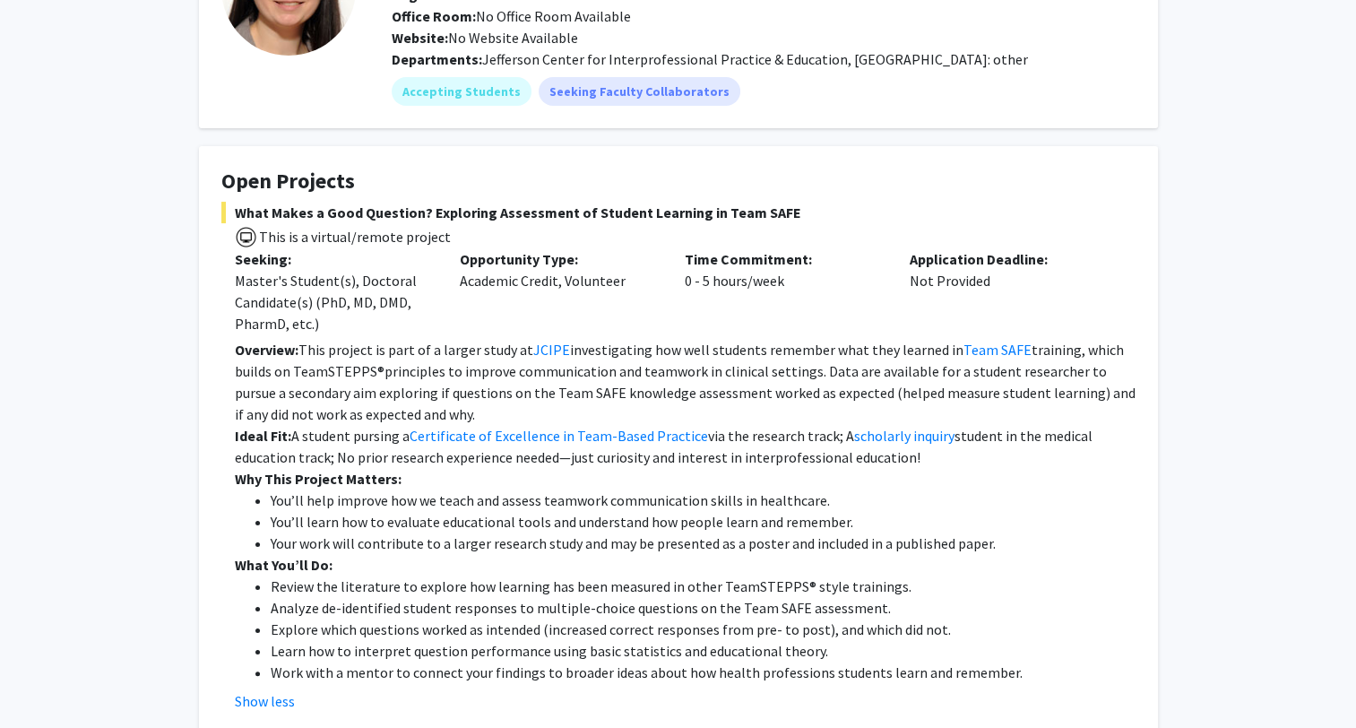
click at [613, 514] on li "You’ll learn how to evaluate educational tools and understand how people learn …" at bounding box center [703, 522] width 865 height 22
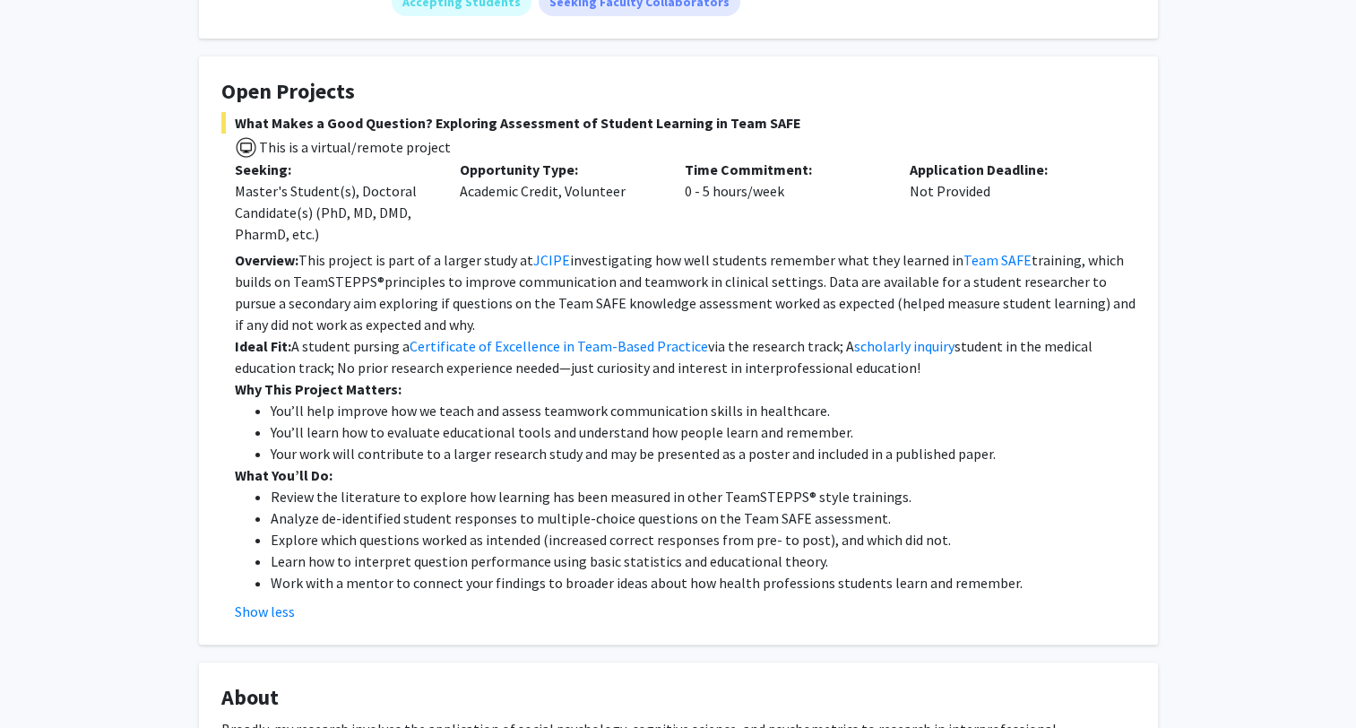
scroll to position [358, 0]
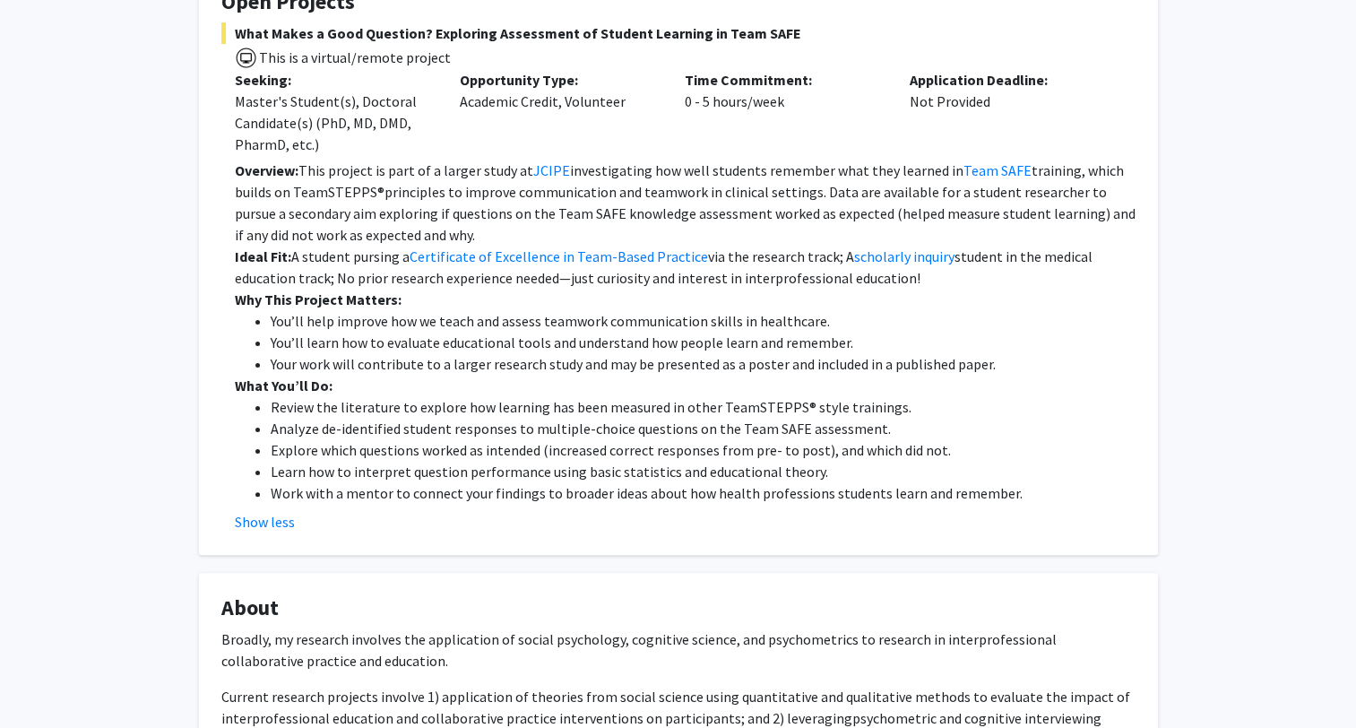
drag, startPoint x: 298, startPoint y: 257, endPoint x: 929, endPoint y: 278, distance: 631.2
click at [929, 278] on p "Ideal Fit: A student pursing a Certificate of Excellence in Team-Based Practice…" at bounding box center [685, 267] width 901 height 43
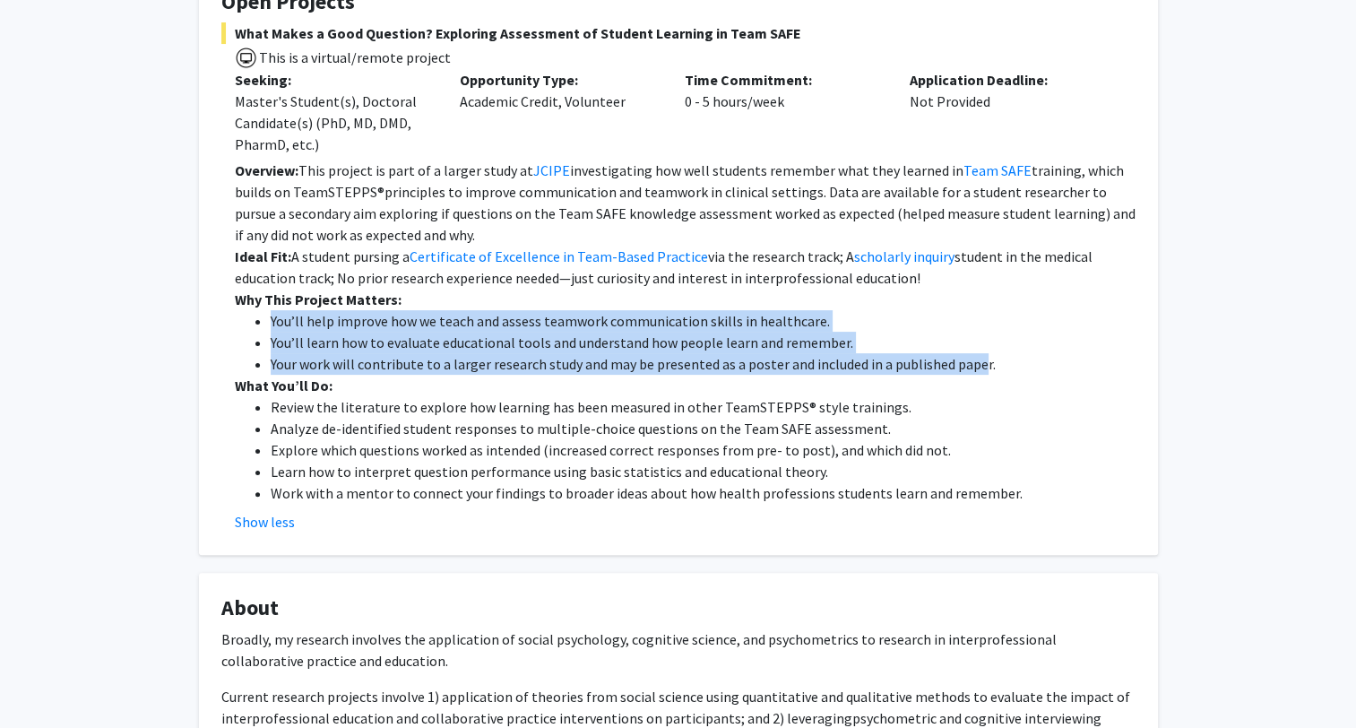
drag, startPoint x: 269, startPoint y: 318, endPoint x: 973, endPoint y: 358, distance: 705.5
click at [973, 358] on ul "You’ll help improve how we teach and assess teamwork communication skills in he…" at bounding box center [685, 342] width 901 height 65
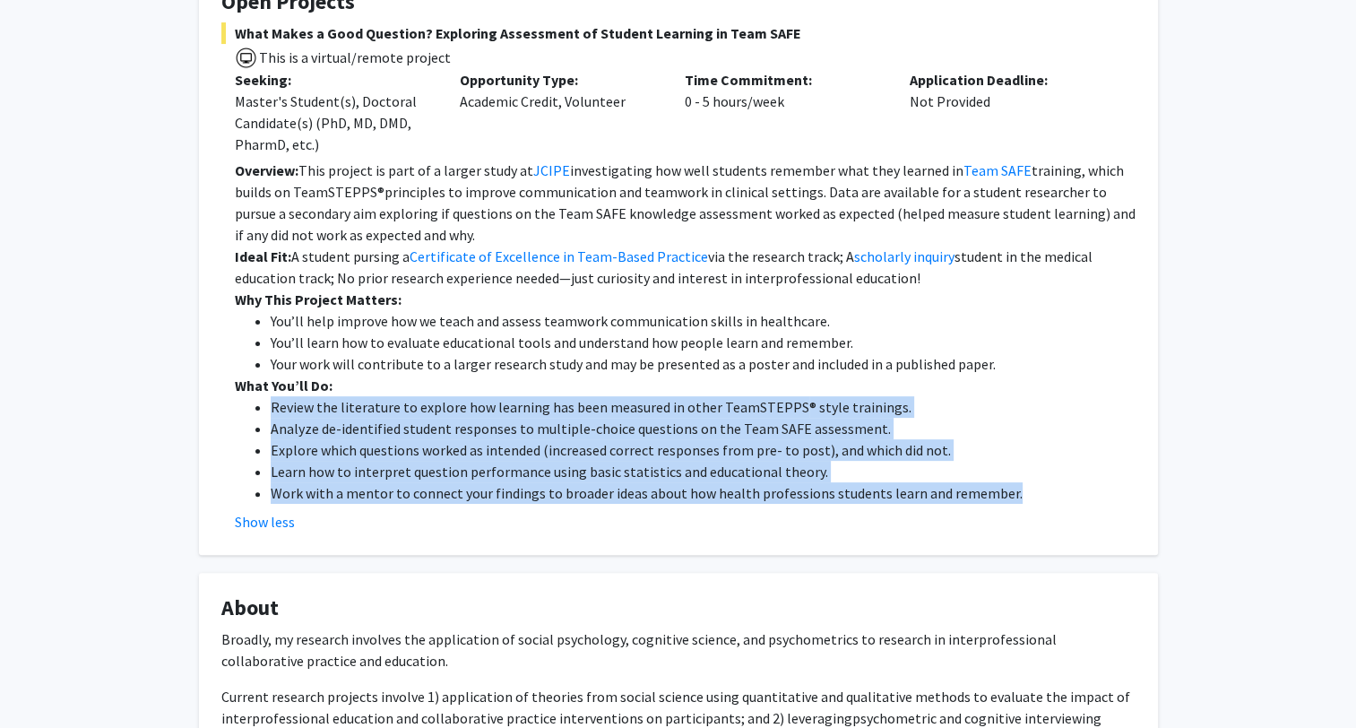
drag, startPoint x: 273, startPoint y: 408, endPoint x: 1082, endPoint y: 498, distance: 814.2
click at [1082, 498] on ul "Review the literature to explore how learning has been measured in other TeamST…" at bounding box center [685, 450] width 901 height 108
click at [1136, 439] on fg-card "Open Projects What Makes a Good Question? Exploring Assessment of Student Learn…" at bounding box center [678, 261] width 959 height 588
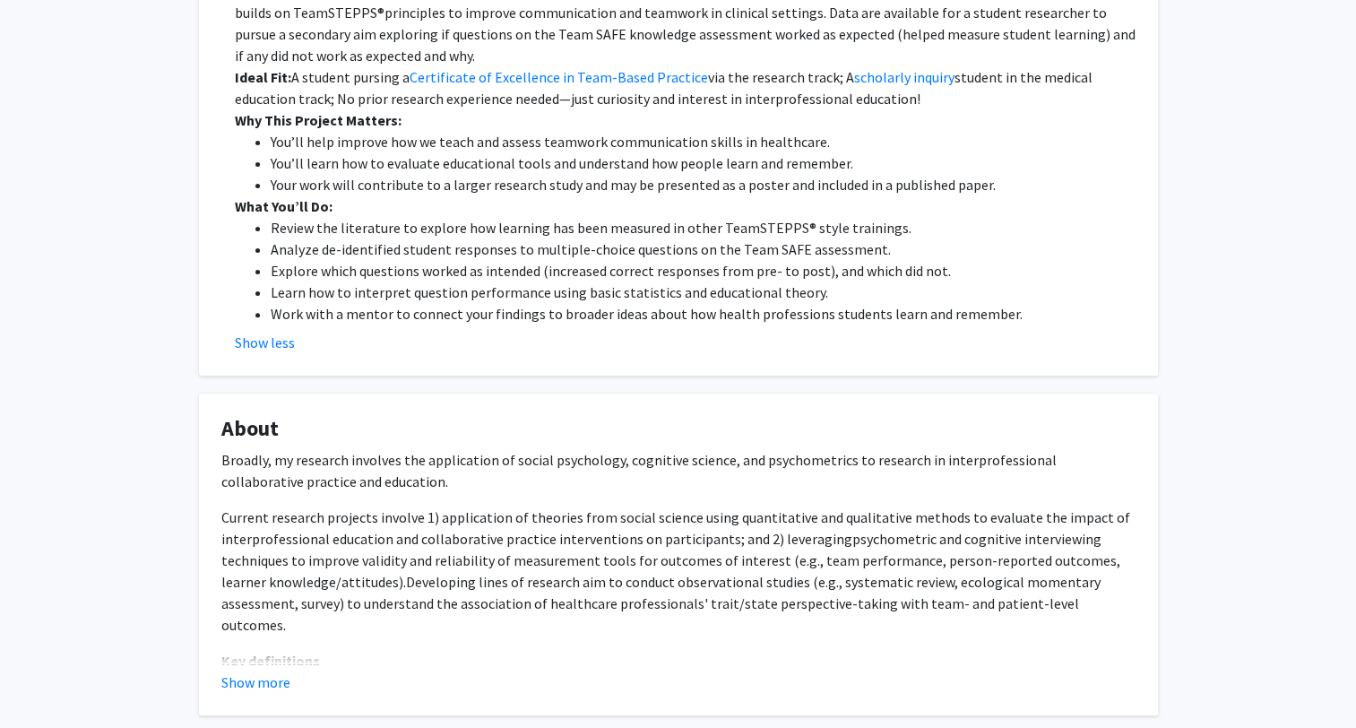
scroll to position [0, 0]
